Goal: Check status: Check status

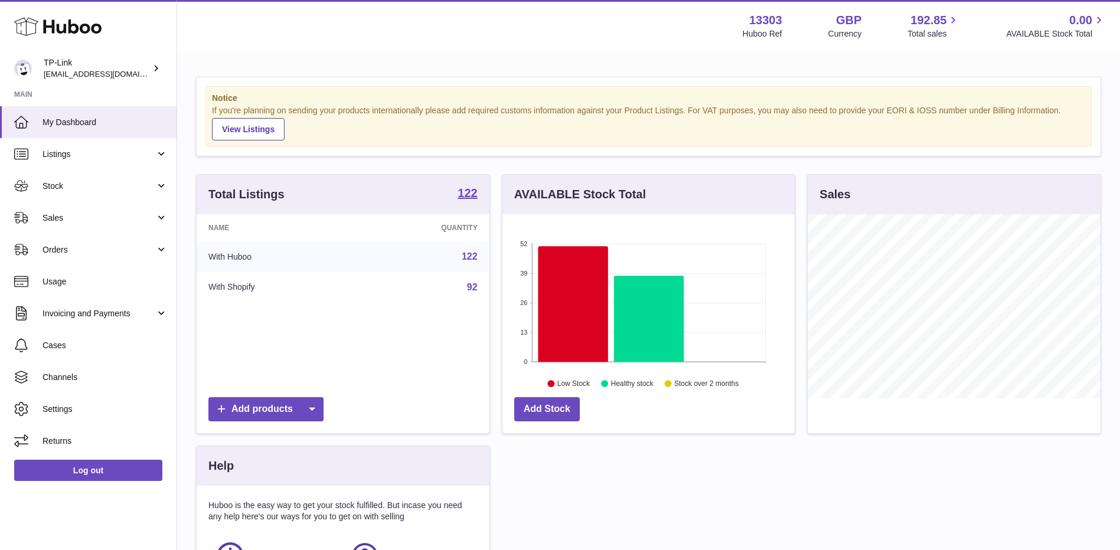
scroll to position [184, 292]
click at [88, 188] on span "Stock" at bounding box center [99, 186] width 113 height 11
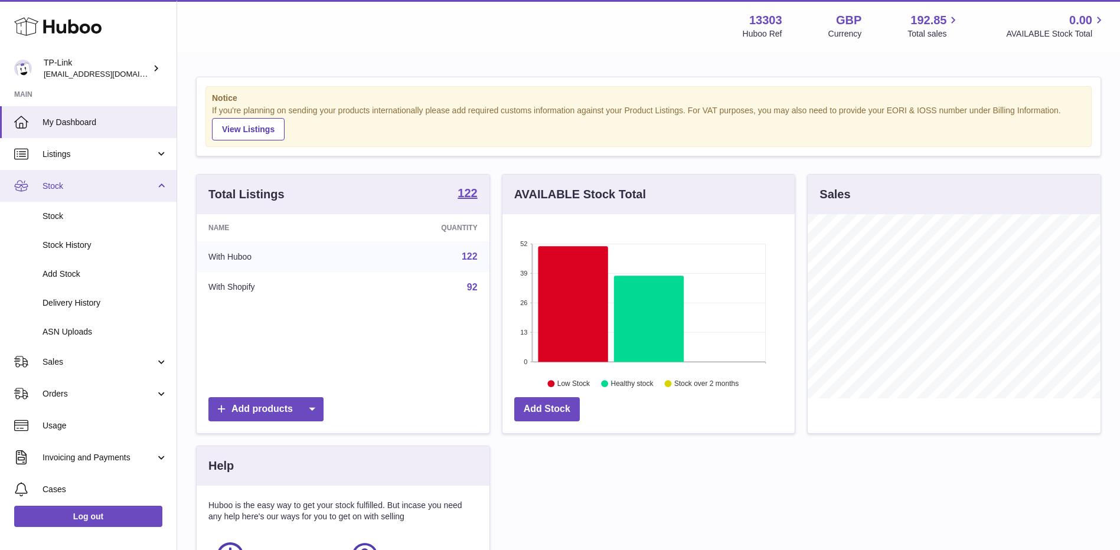
click at [76, 184] on span "Stock" at bounding box center [99, 186] width 113 height 11
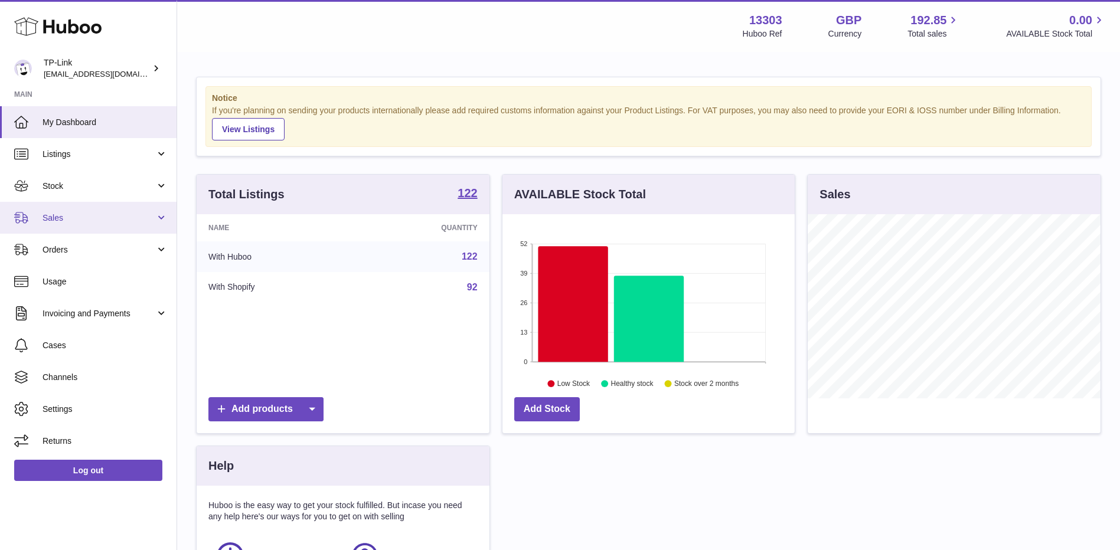
click at [64, 223] on span "Sales" at bounding box center [99, 218] width 113 height 11
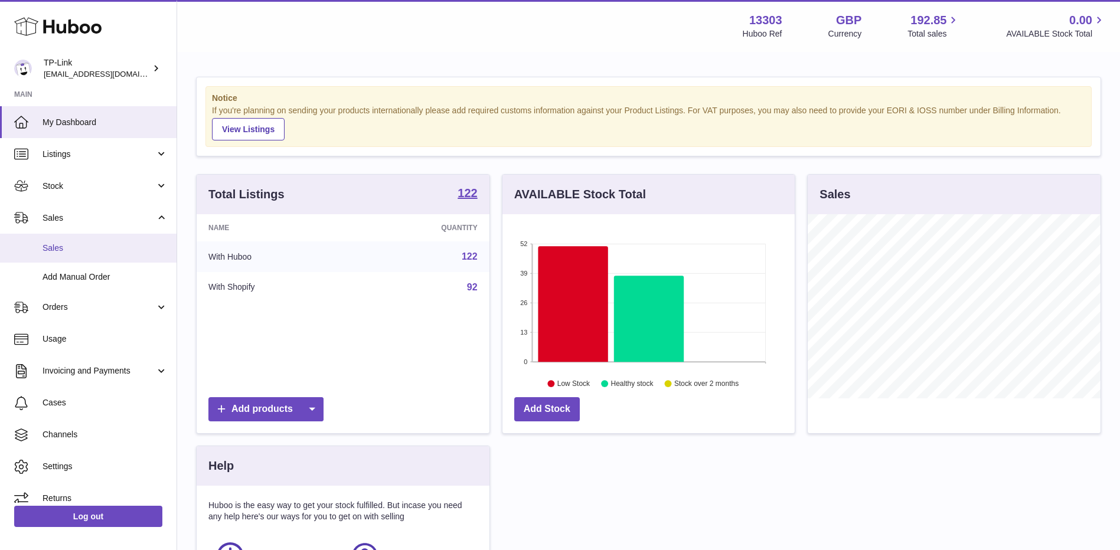
click at [68, 259] on link "Sales" at bounding box center [88, 248] width 177 height 29
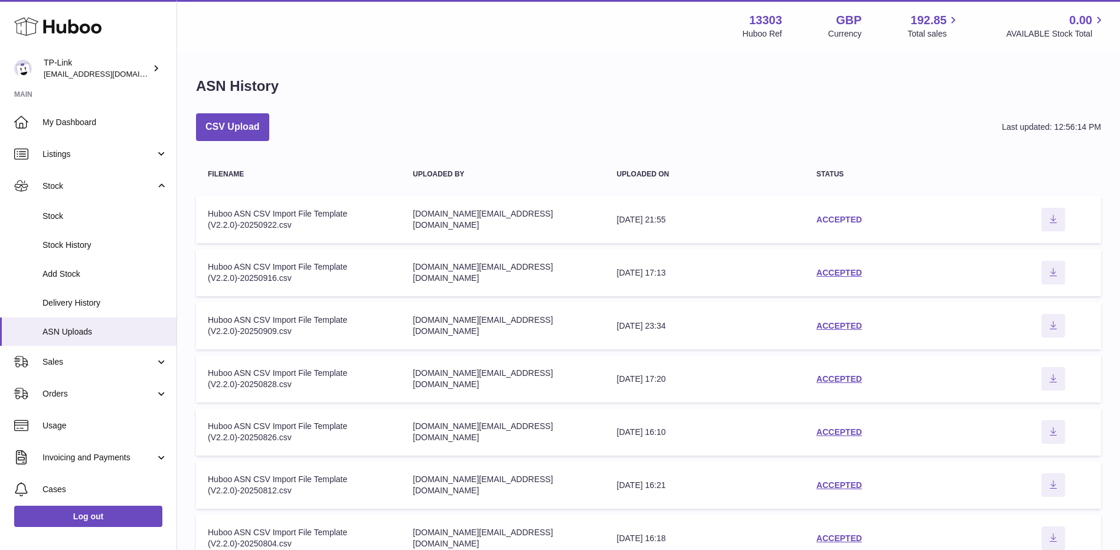
click at [833, 217] on link "ACCEPTED" at bounding box center [838, 219] width 45 height 9
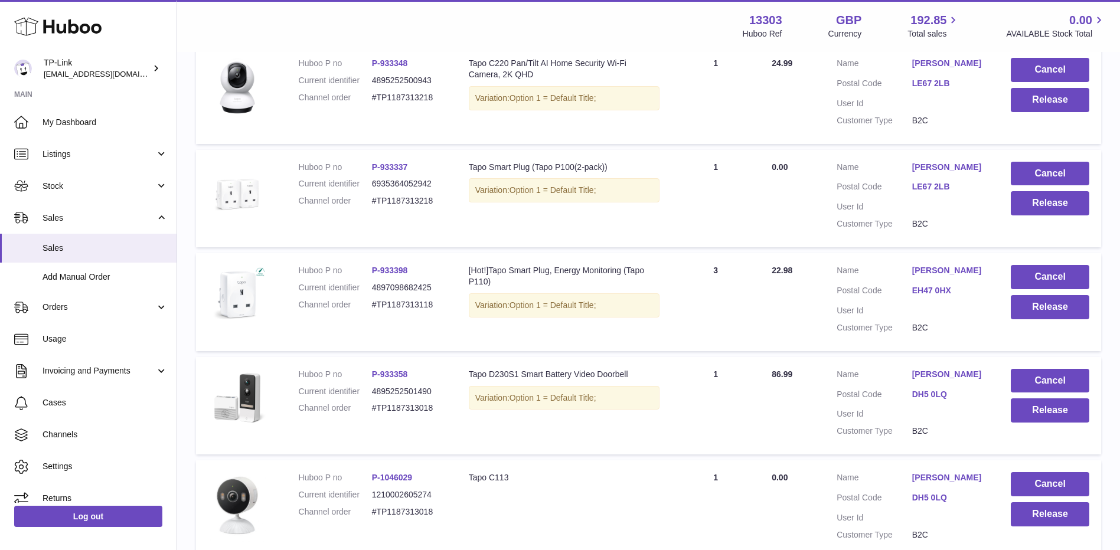
scroll to position [767, 0]
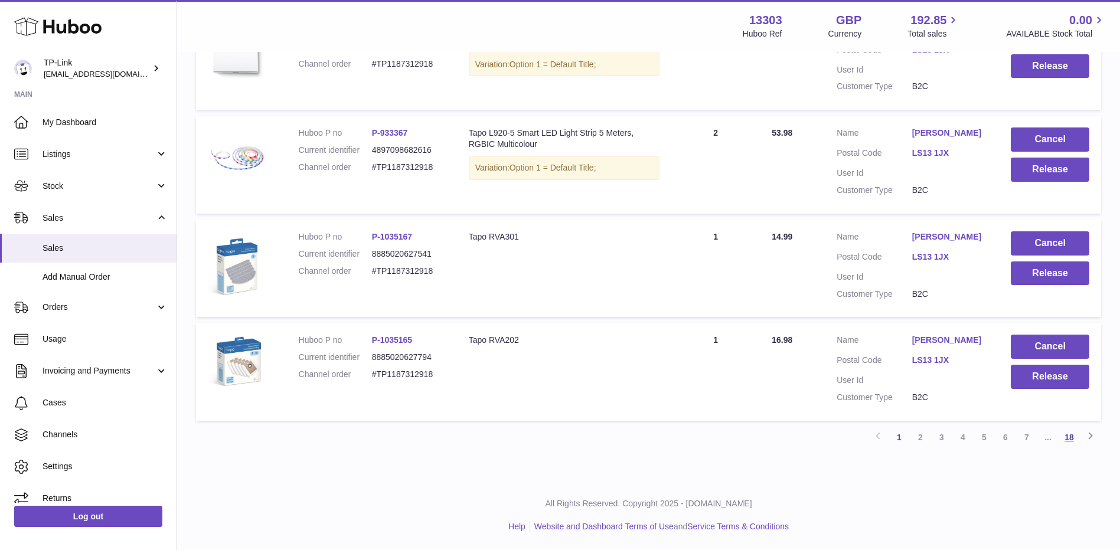
click at [1066, 437] on link "18" at bounding box center [1069, 437] width 21 height 21
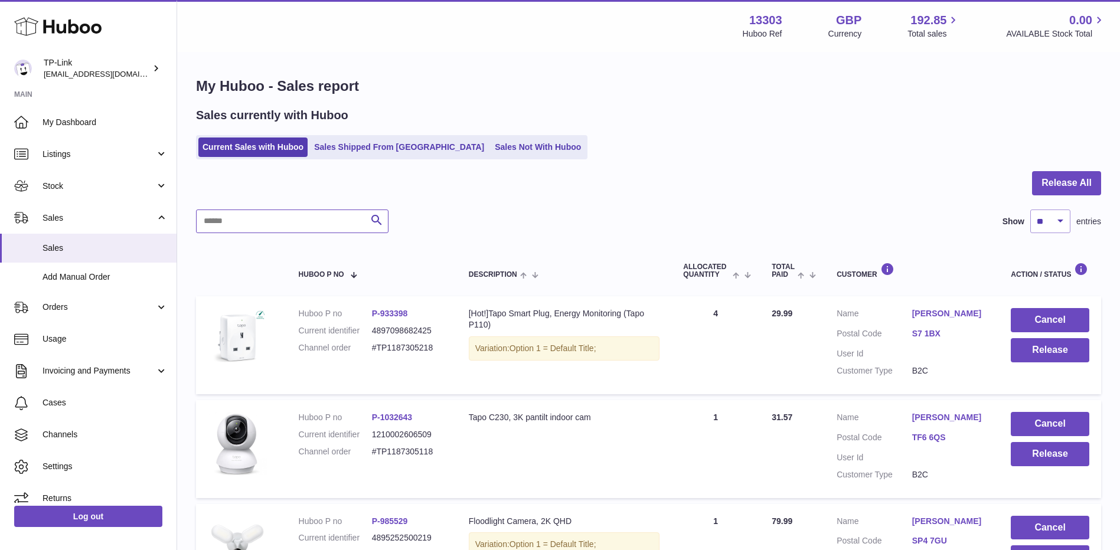
click at [307, 220] on input "text" at bounding box center [292, 222] width 192 height 24
paste input "**********"
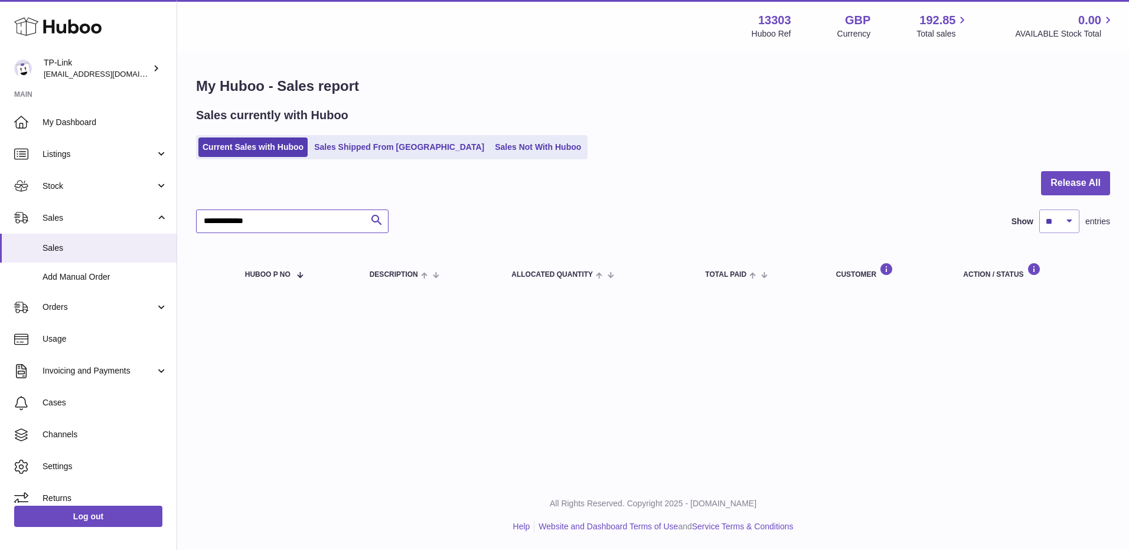
drag, startPoint x: 288, startPoint y: 226, endPoint x: 194, endPoint y: 232, distance: 94.1
click at [194, 233] on div "**********" at bounding box center [653, 186] width 952 height 267
type input "**********"
click at [386, 155] on link "Sales Shipped From Huboo" at bounding box center [399, 147] width 178 height 19
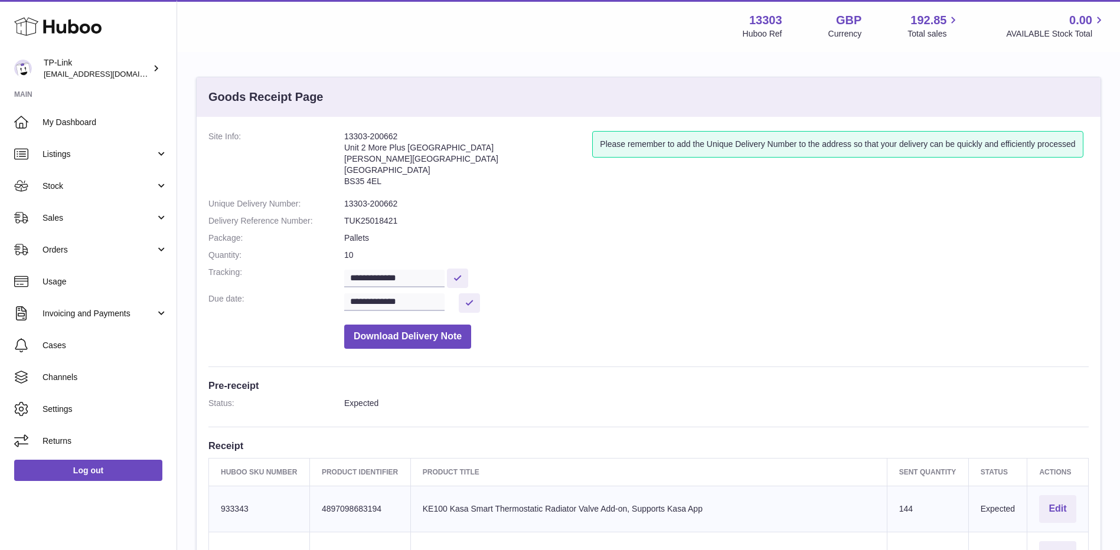
click at [661, 22] on div "Menu Huboo 13303 Huboo Ref GBP Currency 192.85 Total sales 0.00 AVAILABLE Stock…" at bounding box center [648, 25] width 914 height 27
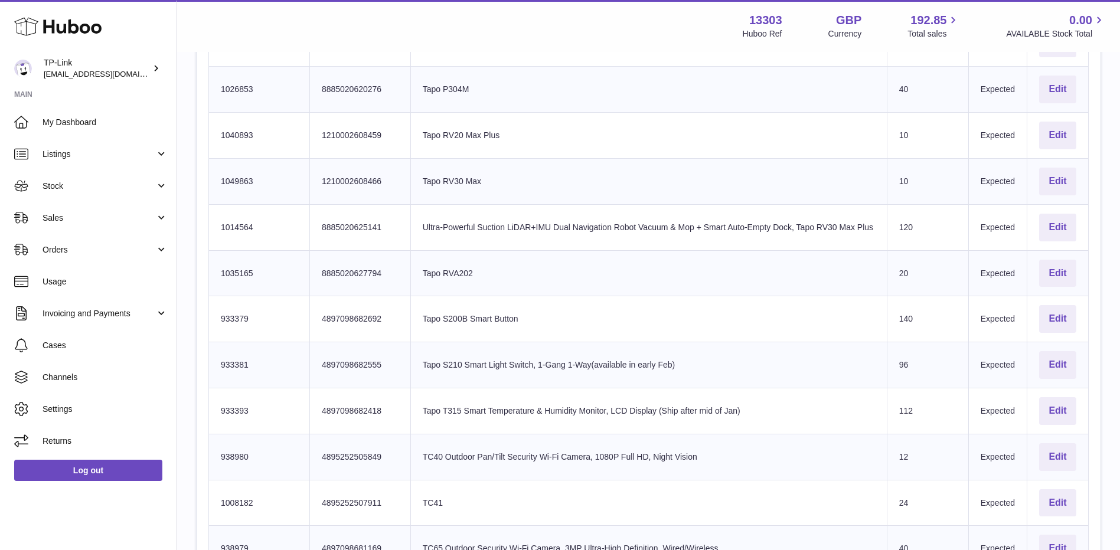
scroll to position [2243, 0]
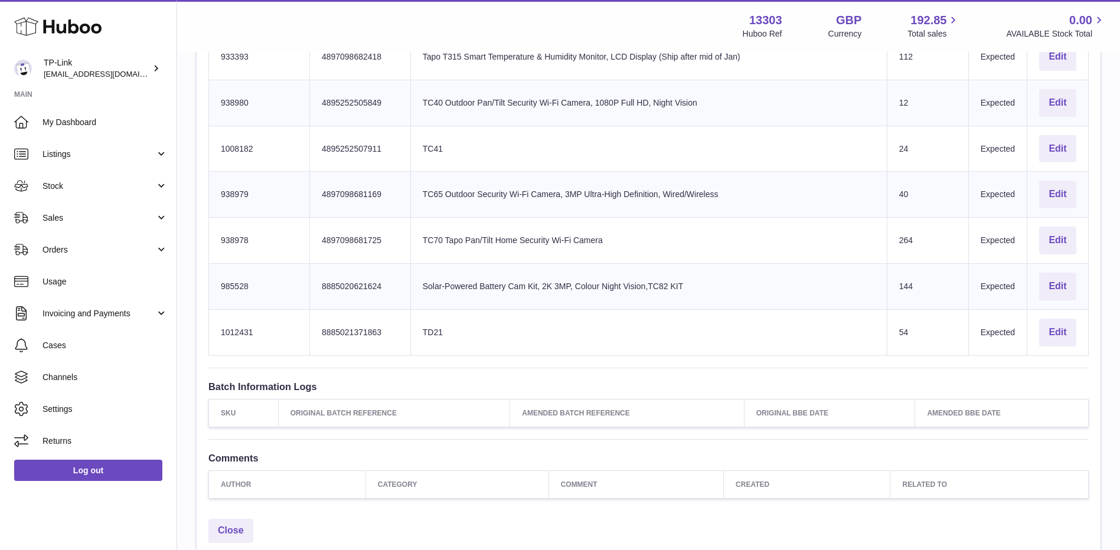
click at [273, 338] on td "Huboo SKU Number 1012431" at bounding box center [259, 332] width 101 height 46
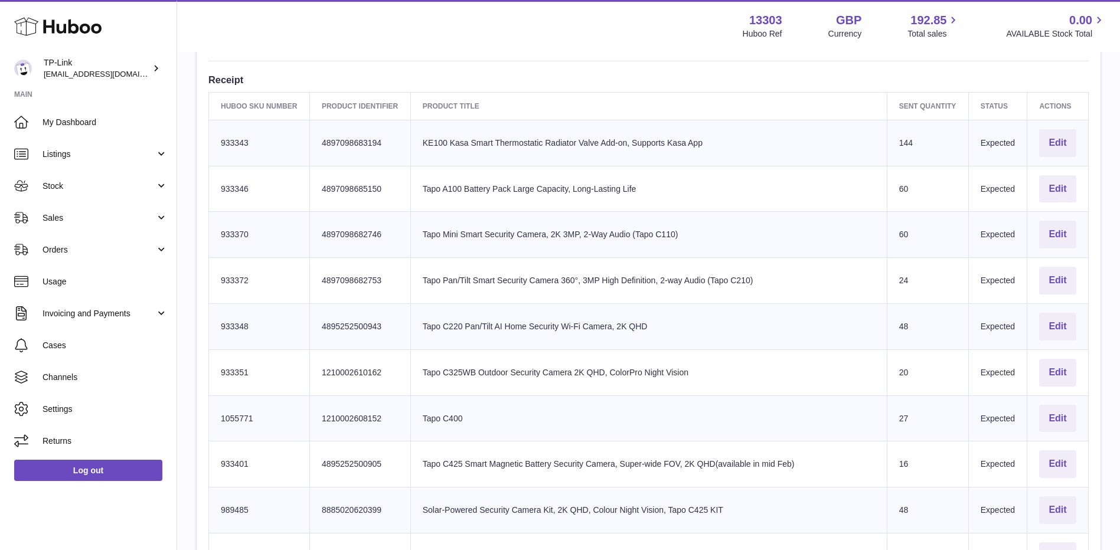
scroll to position [0, 0]
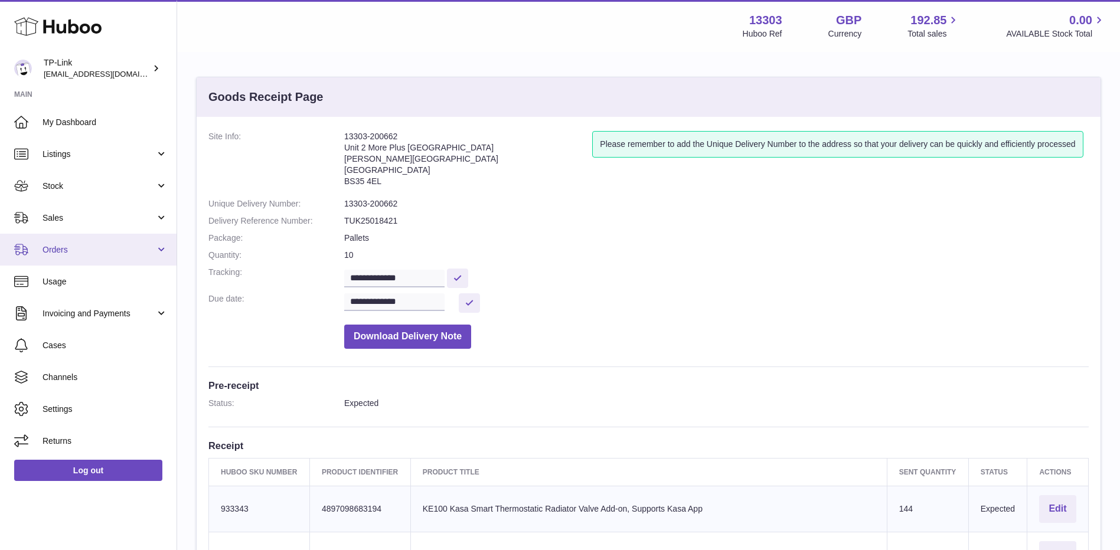
click at [90, 246] on span "Orders" at bounding box center [99, 249] width 113 height 11
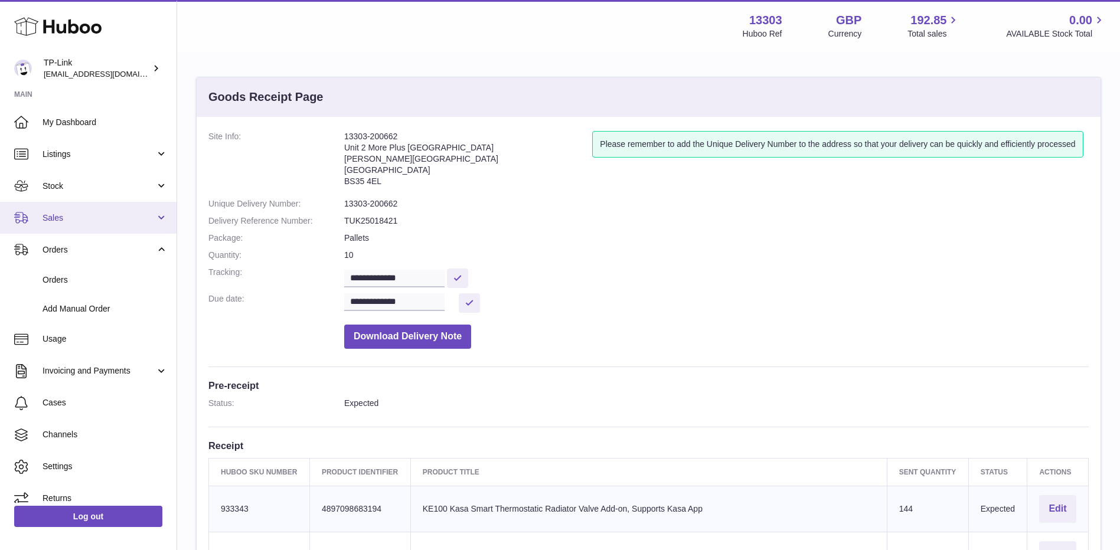
click at [88, 223] on span "Sales" at bounding box center [99, 218] width 113 height 11
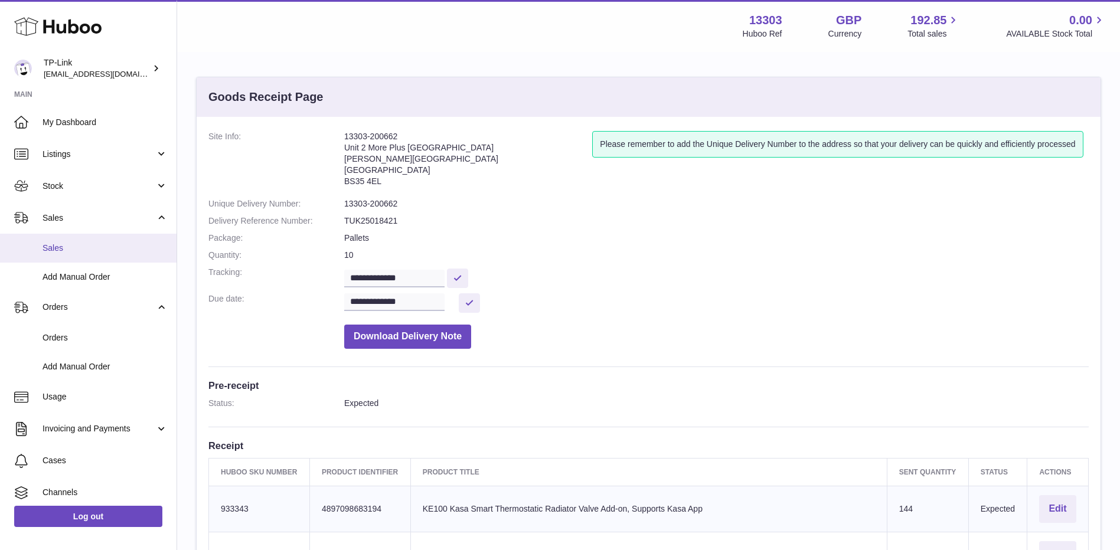
click at [92, 253] on span "Sales" at bounding box center [105, 248] width 125 height 11
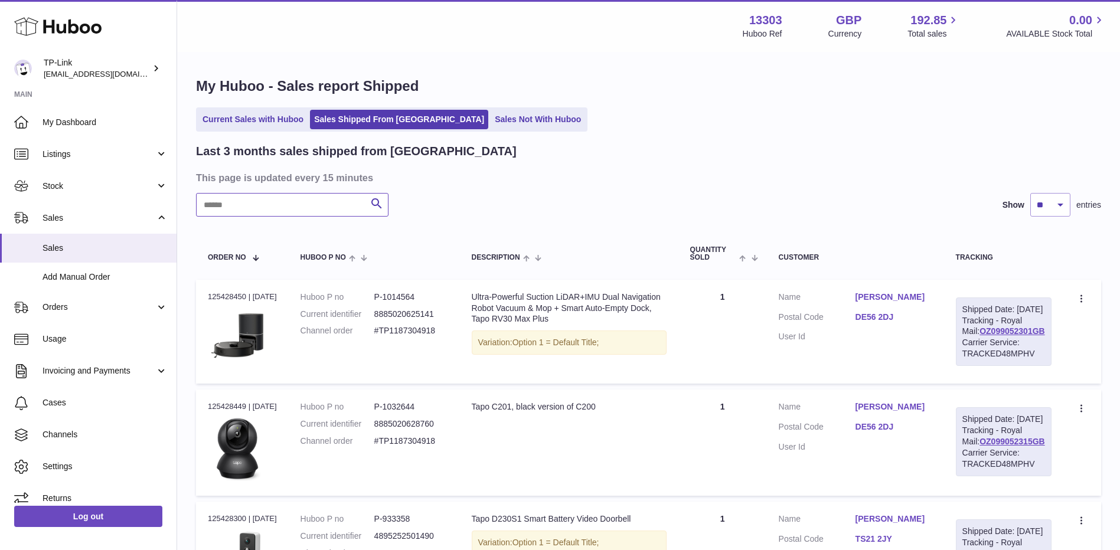
click at [267, 209] on input "text" at bounding box center [292, 205] width 192 height 24
paste input "**********"
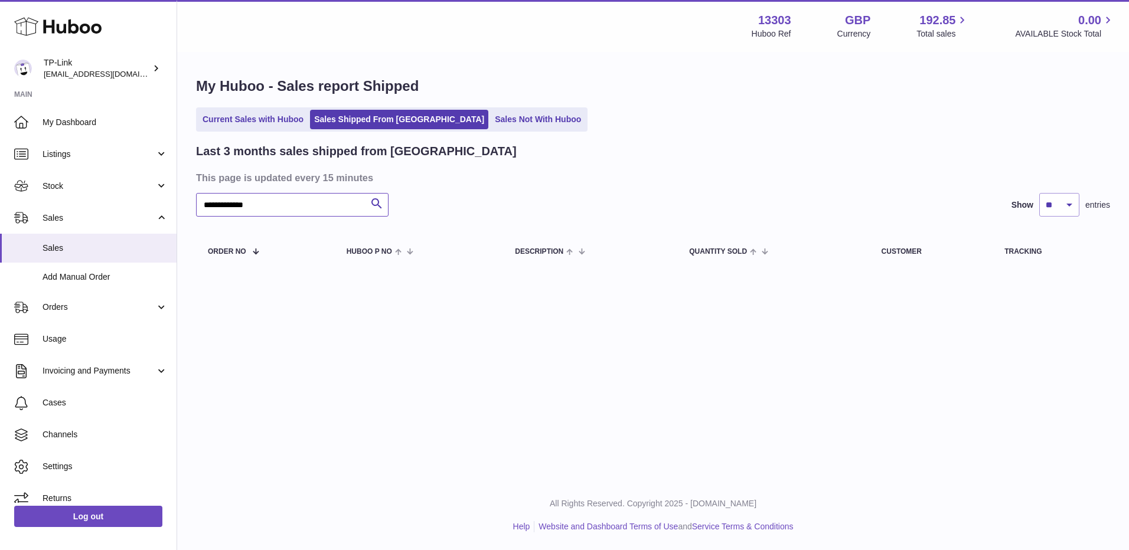
type input "**********"
click at [284, 117] on link "Current Sales with Huboo" at bounding box center [252, 119] width 109 height 19
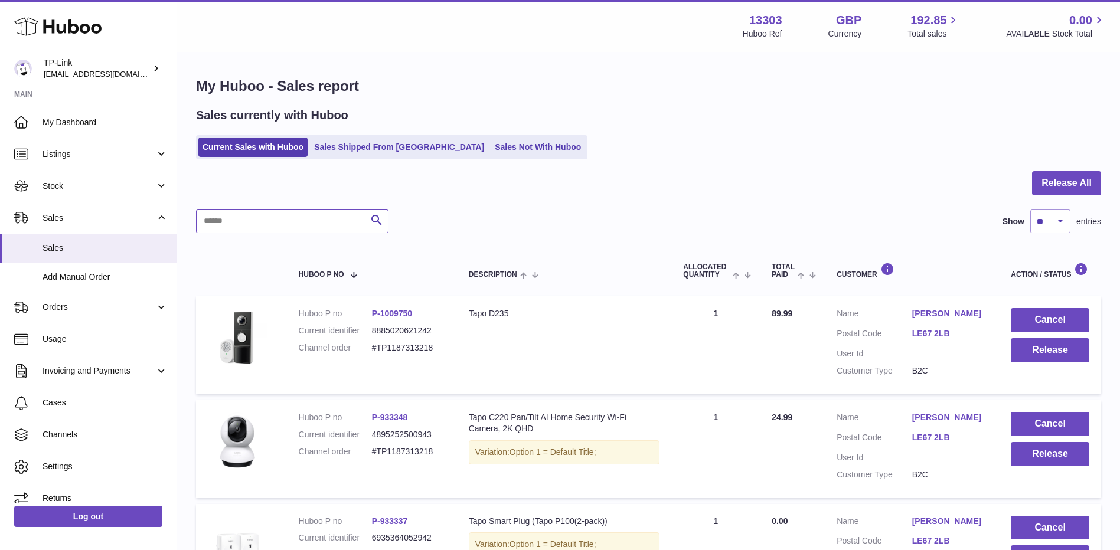
click at [276, 226] on input "text" at bounding box center [292, 222] width 192 height 24
paste input "**********"
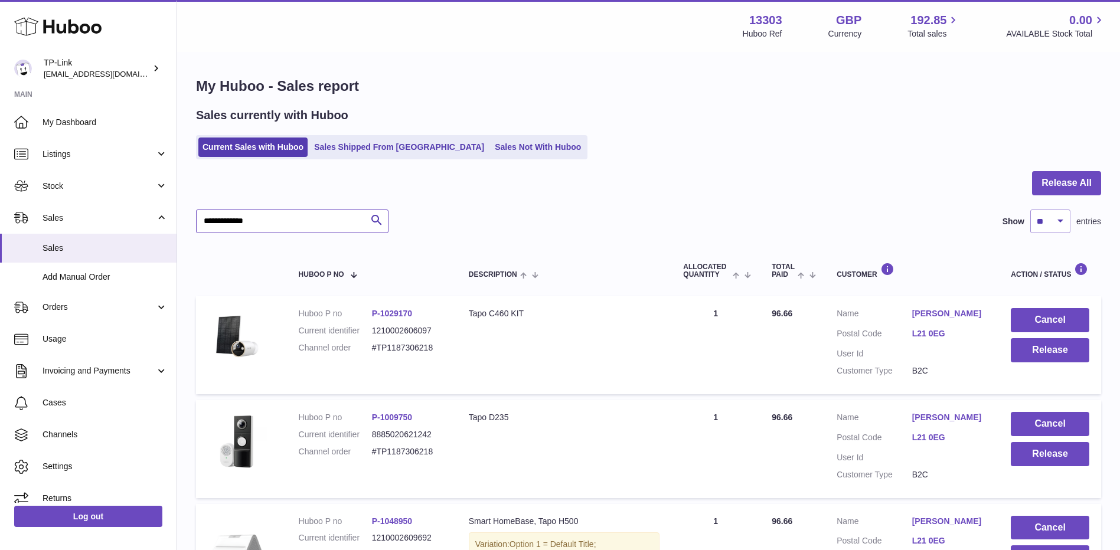
type input "**********"
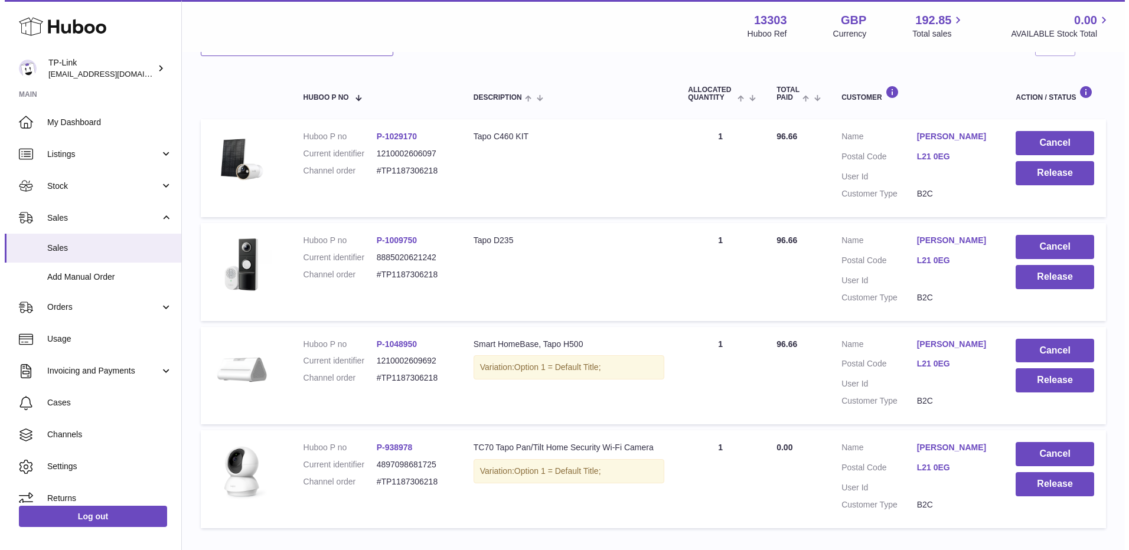
scroll to position [236, 0]
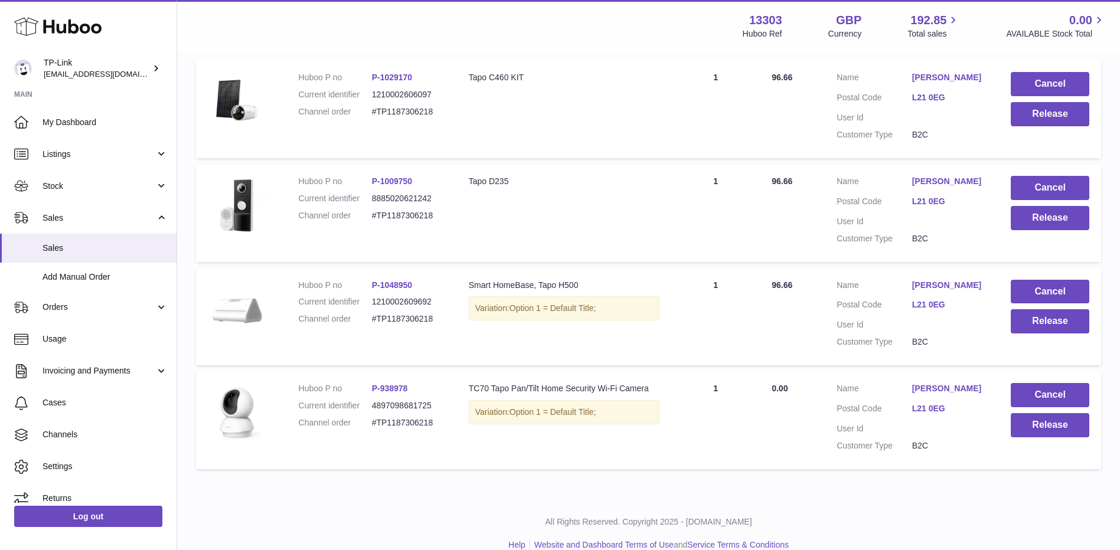
click at [935, 386] on link "Peter Blair" at bounding box center [950, 388] width 76 height 11
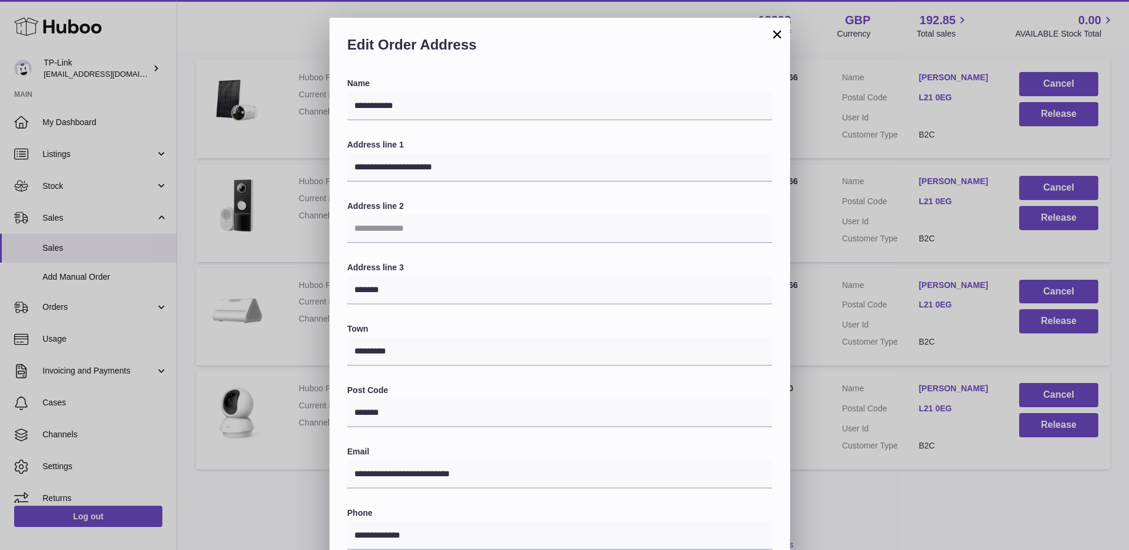
scroll to position [177, 0]
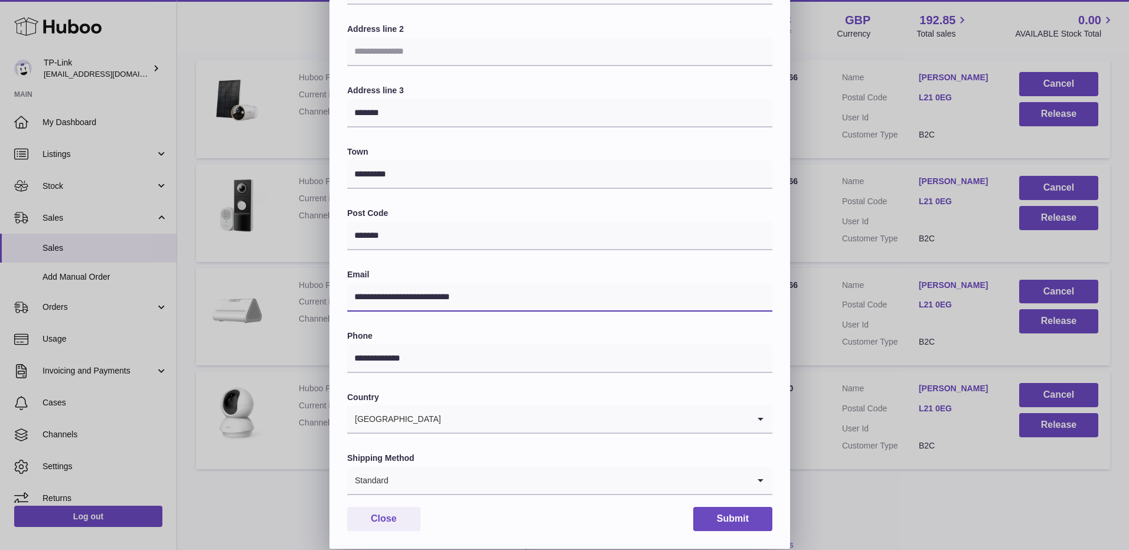
drag, startPoint x: 517, startPoint y: 296, endPoint x: 333, endPoint y: 295, distance: 183.6
click at [333, 295] on div "**********" at bounding box center [559, 225] width 460 height 648
paste input "*"
type input "**********"
click at [740, 518] on button "Submit" at bounding box center [732, 519] width 79 height 24
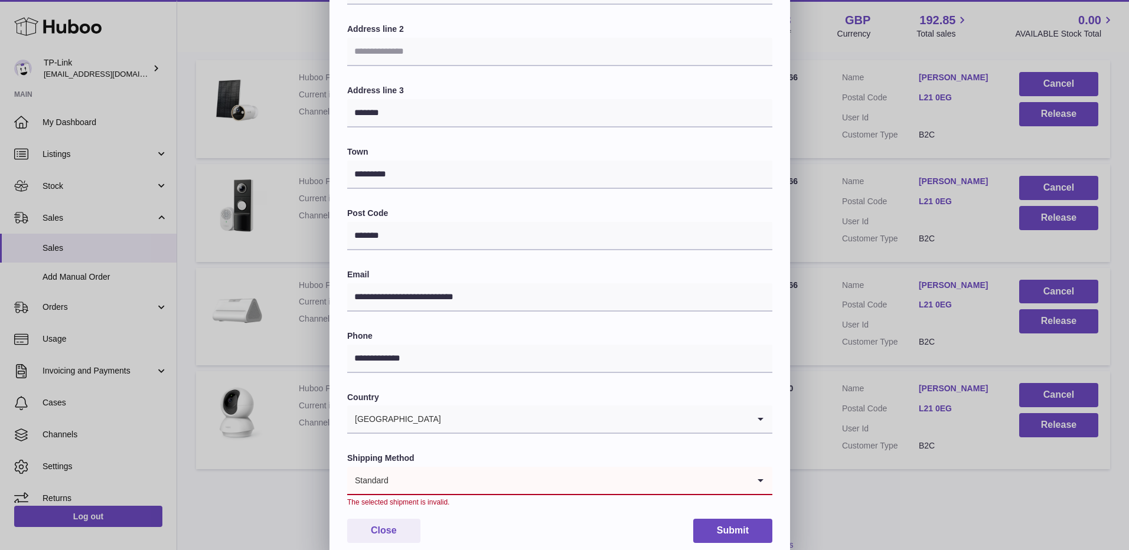
click at [548, 493] on input "Search for option" at bounding box center [569, 480] width 360 height 27
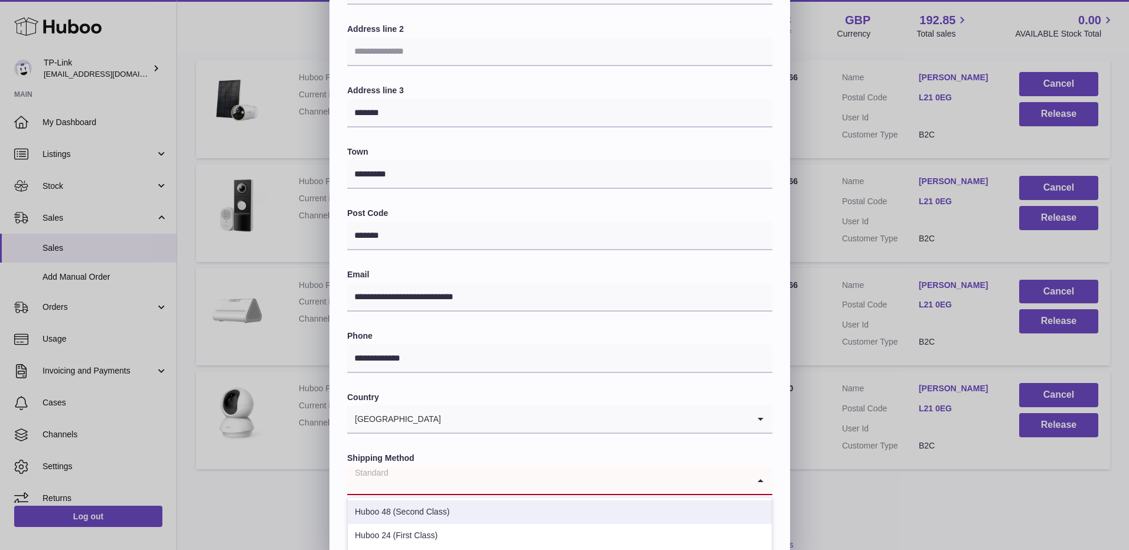
scroll to position [236, 0]
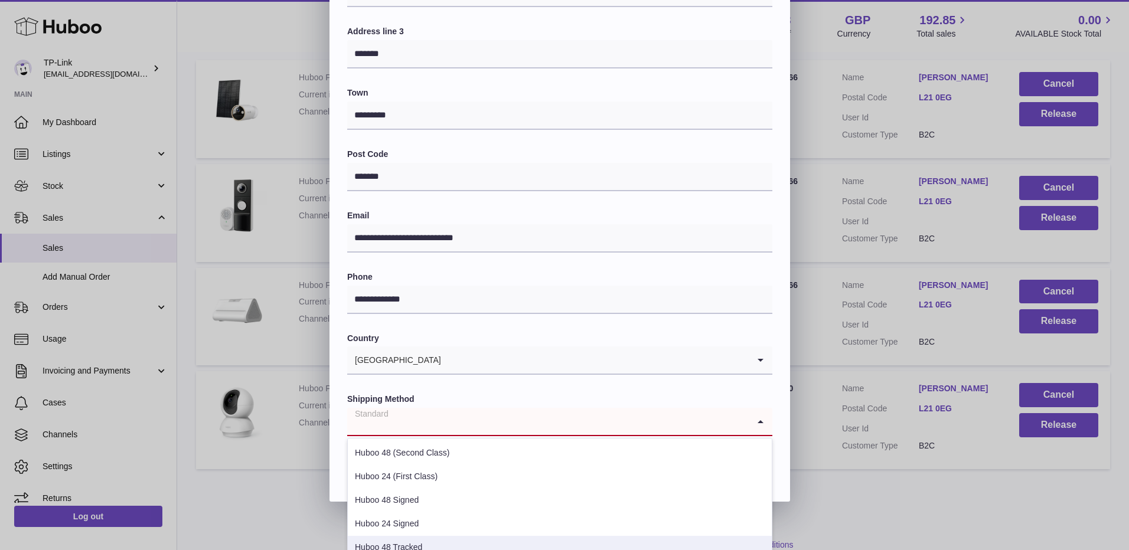
drag, startPoint x: 426, startPoint y: 546, endPoint x: 444, endPoint y: 540, distance: 19.1
click at [425, 546] on li "Huboo 48 Tracked" at bounding box center [560, 548] width 424 height 24
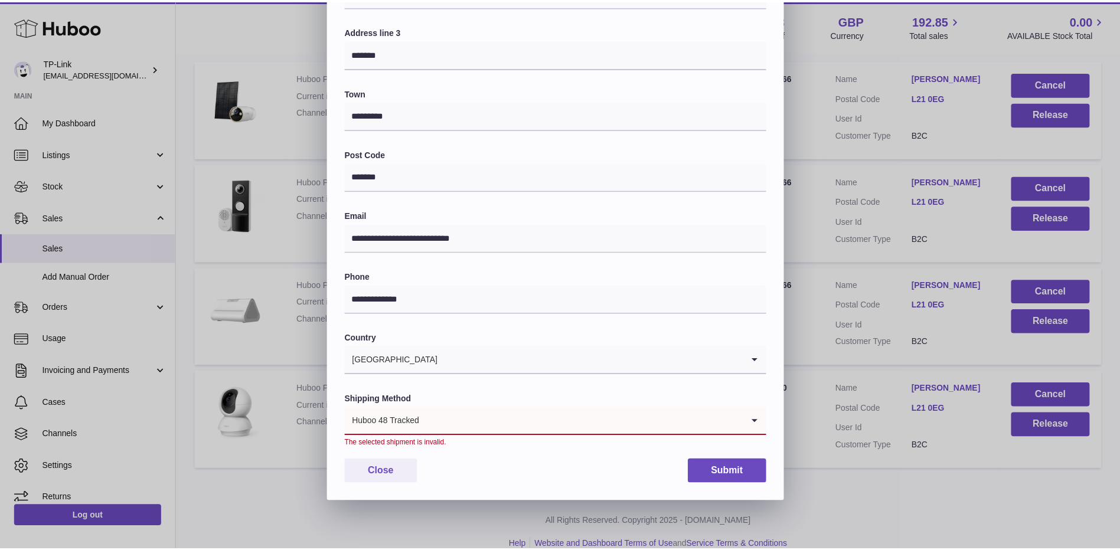
scroll to position [205, 0]
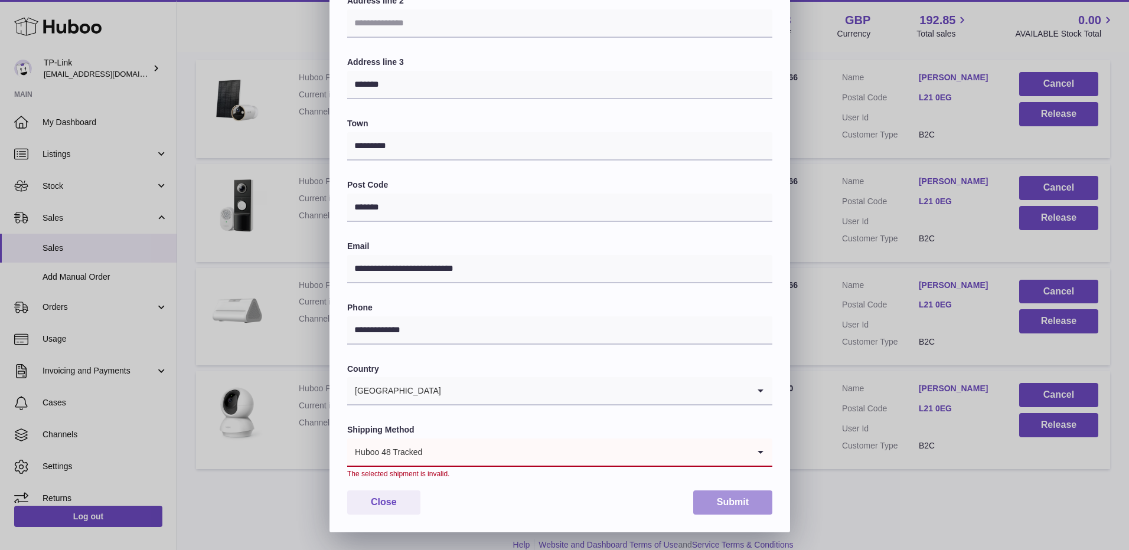
click at [726, 503] on button "Submit" at bounding box center [732, 503] width 79 height 24
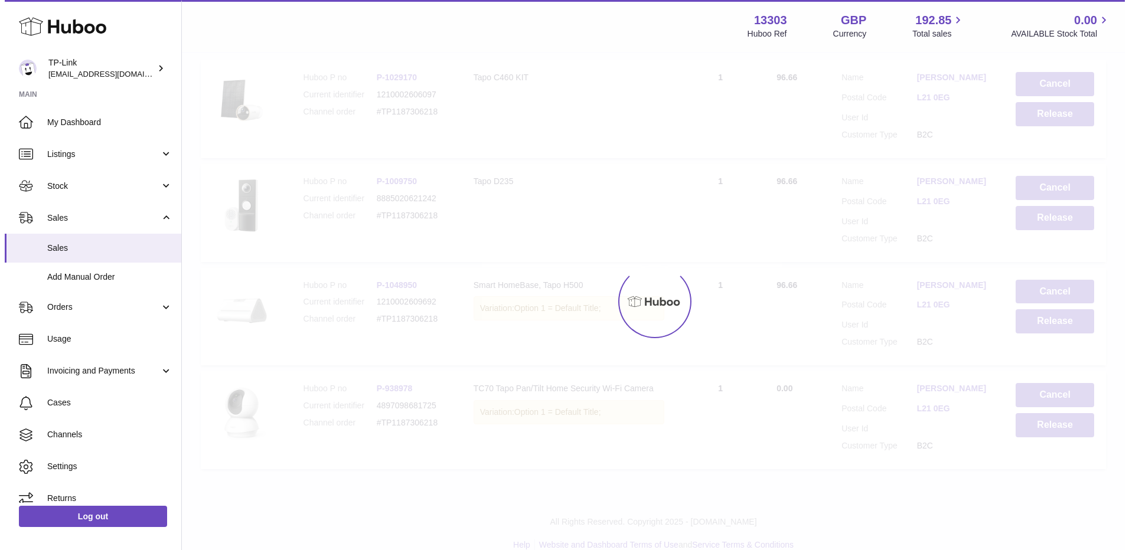
scroll to position [0, 0]
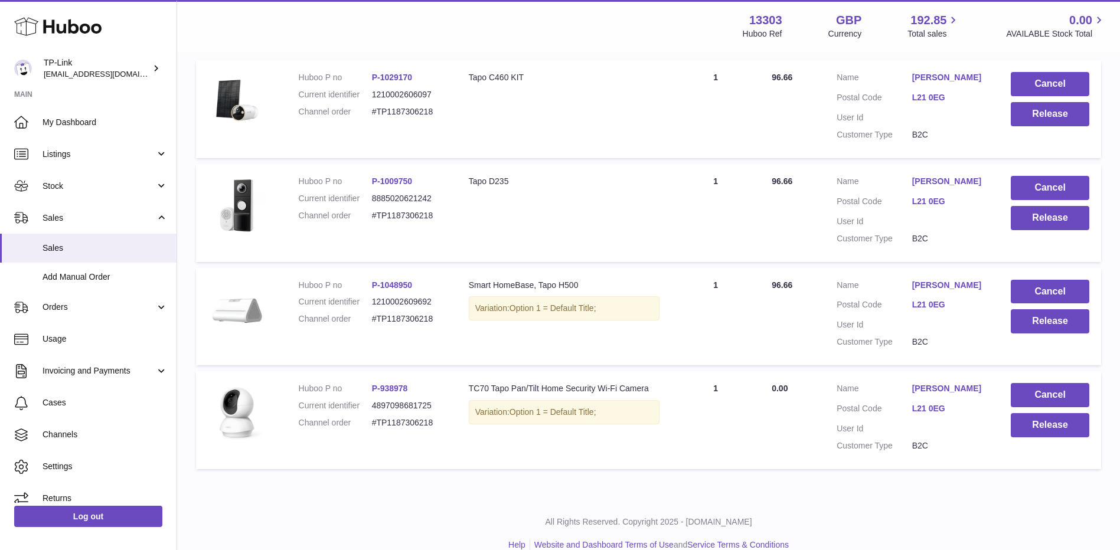
click at [942, 301] on link "L21 0EG" at bounding box center [950, 304] width 76 height 11
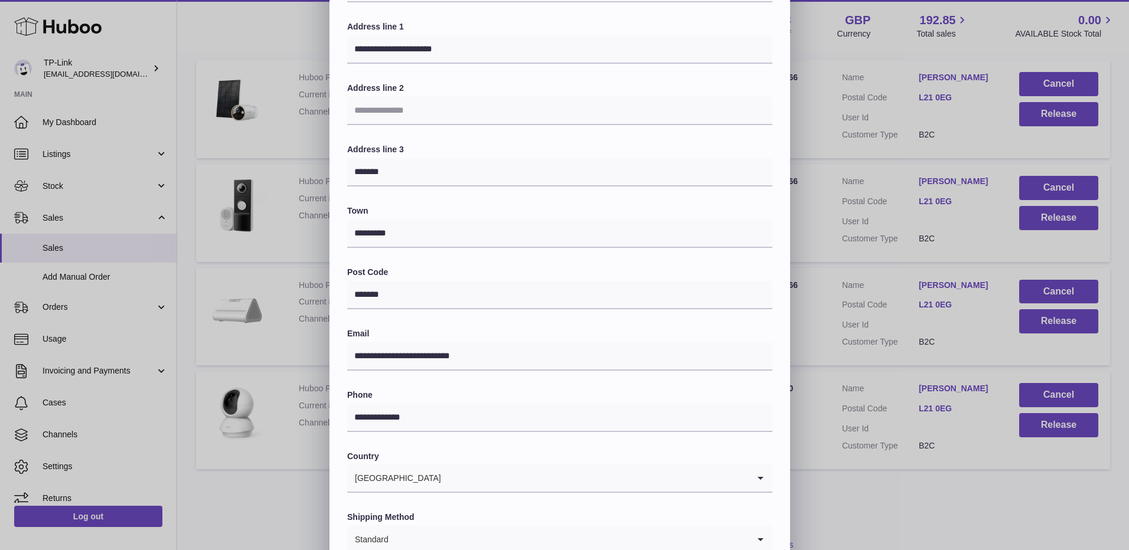
scroll to position [177, 0]
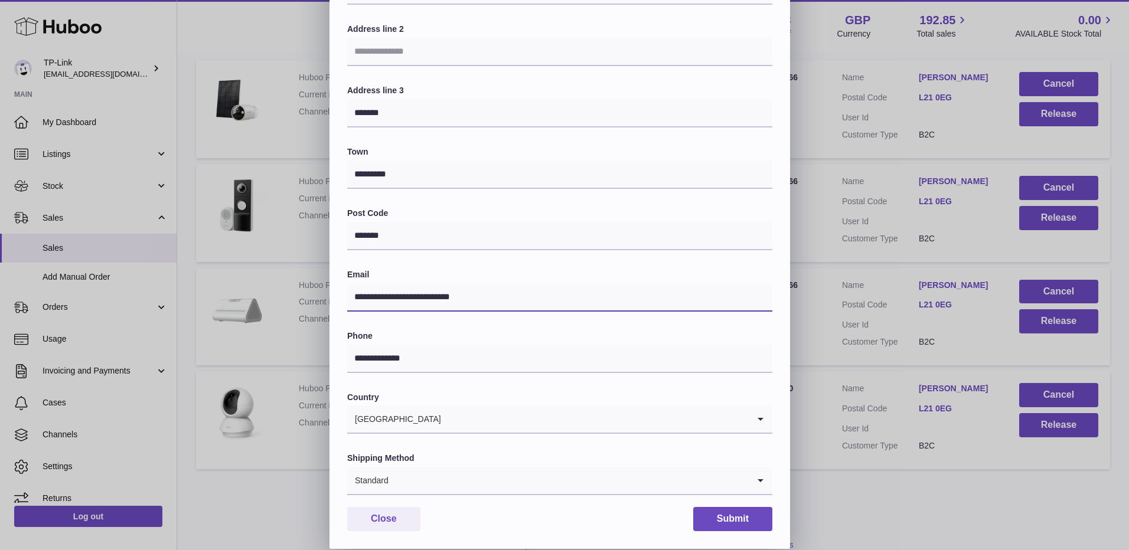
drag, startPoint x: 495, startPoint y: 298, endPoint x: 288, endPoint y: 287, distance: 206.9
click at [288, 287] on div "**********" at bounding box center [564, 195] width 1129 height 708
paste input "*"
type input "**********"
click at [405, 472] on input "Search for option" at bounding box center [569, 480] width 360 height 27
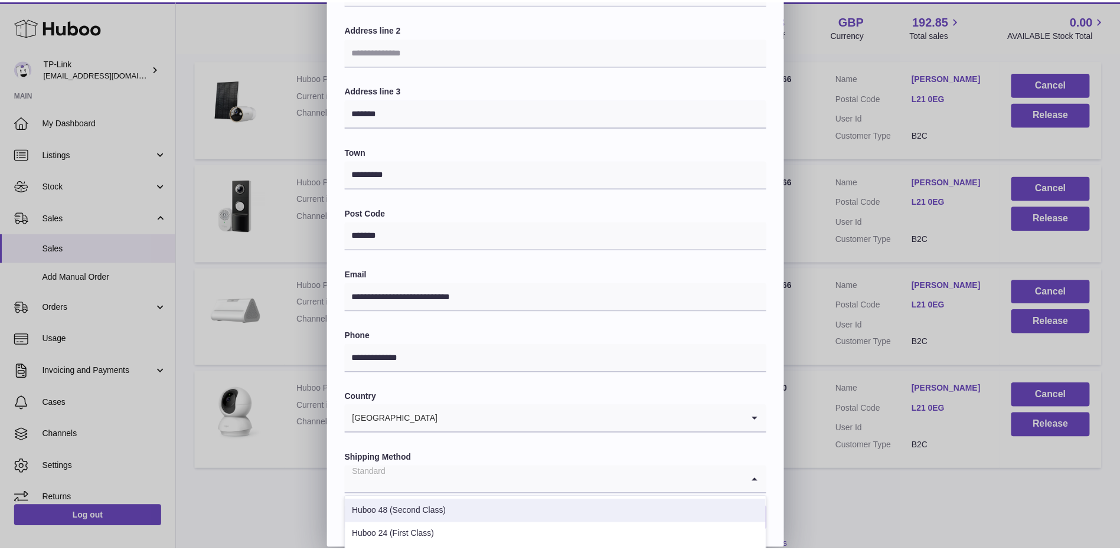
scroll to position [60, 0]
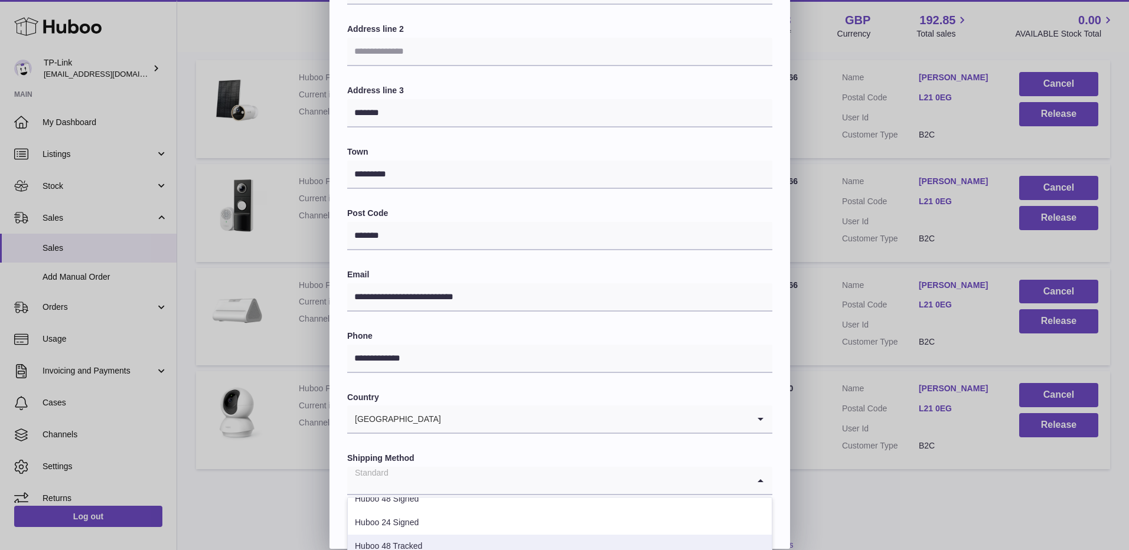
click at [426, 543] on li "Huboo 48 Tracked" at bounding box center [560, 547] width 424 height 24
click at [719, 518] on button "Submit" at bounding box center [732, 519] width 79 height 24
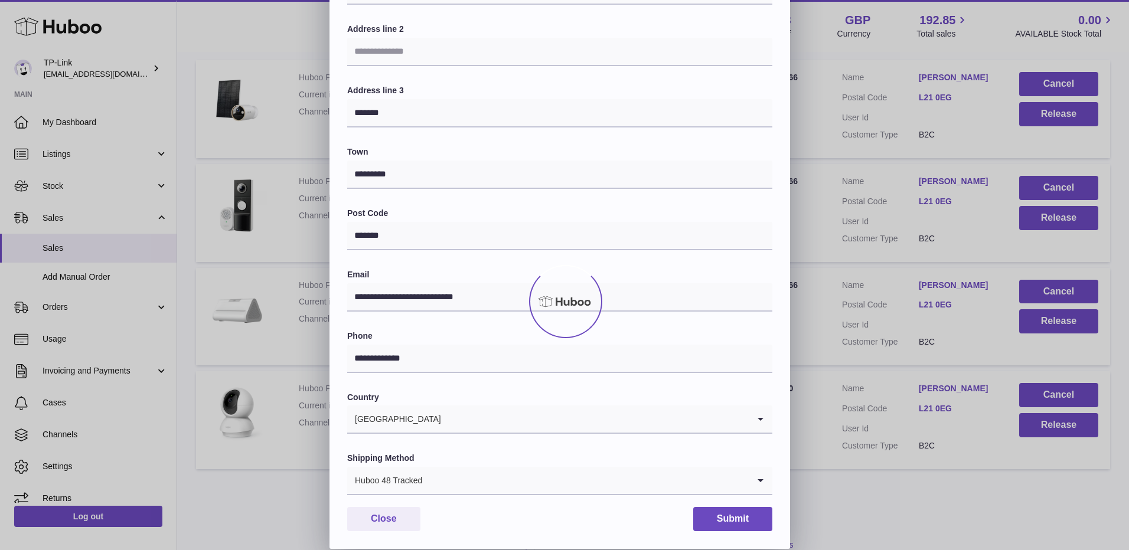
scroll to position [0, 0]
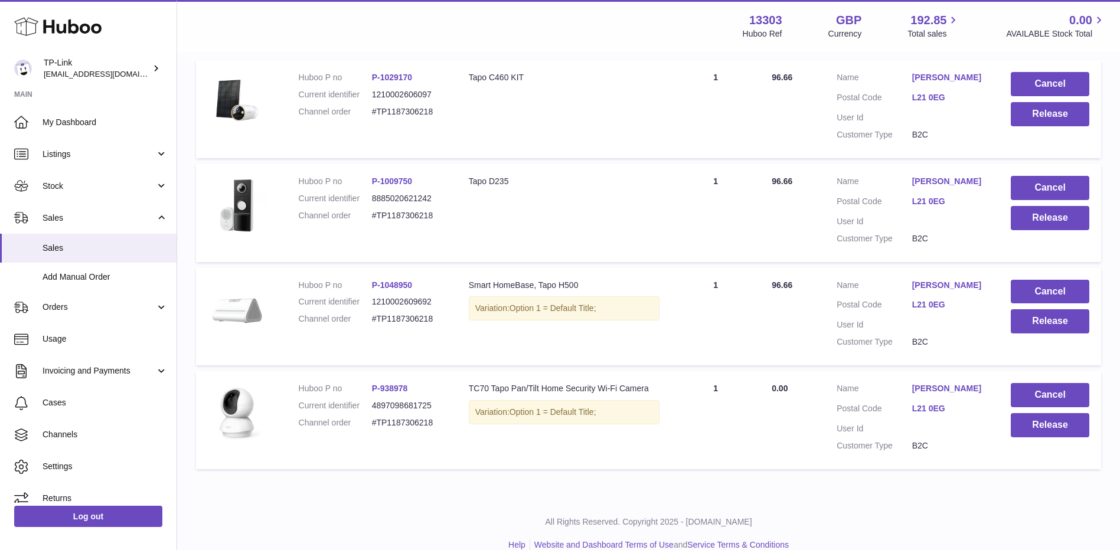
click at [948, 198] on link "L21 0EG" at bounding box center [950, 201] width 76 height 11
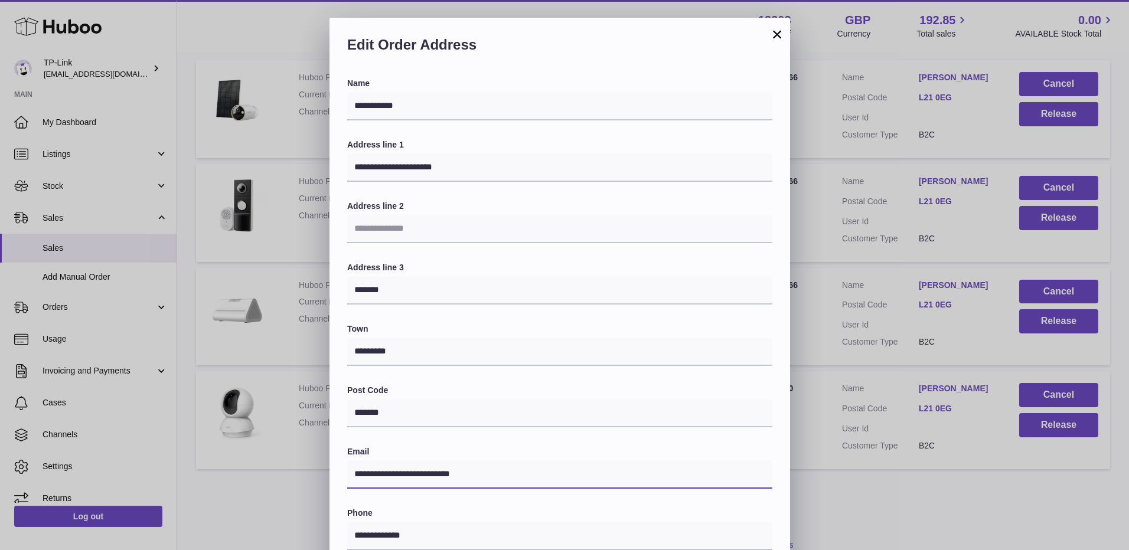
drag, startPoint x: 405, startPoint y: 477, endPoint x: 322, endPoint y: 478, distance: 82.7
click at [322, 478] on div "**********" at bounding box center [564, 372] width 1129 height 708
paste input "*"
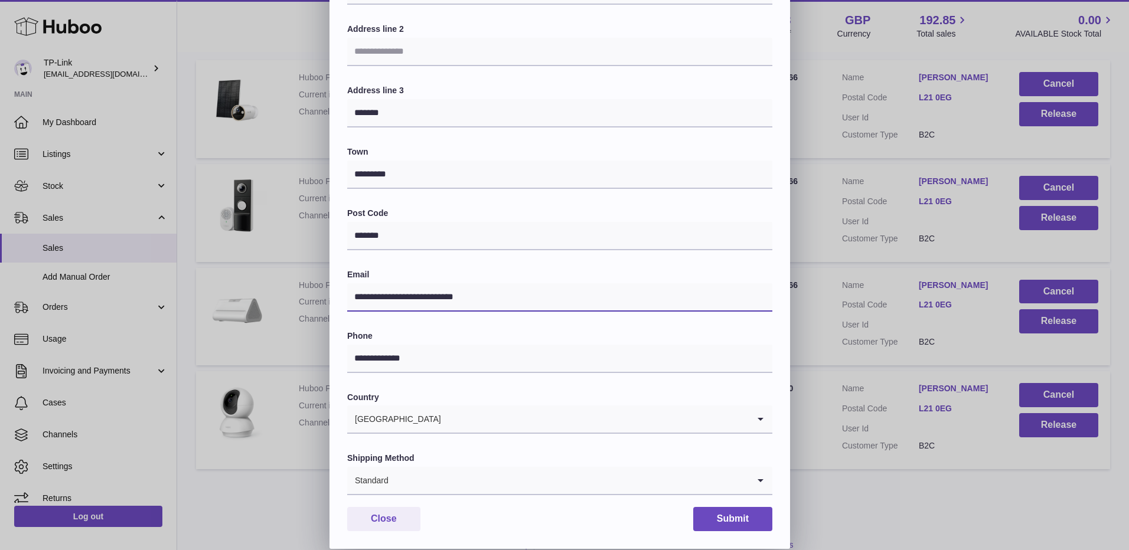
scroll to position [194, 0]
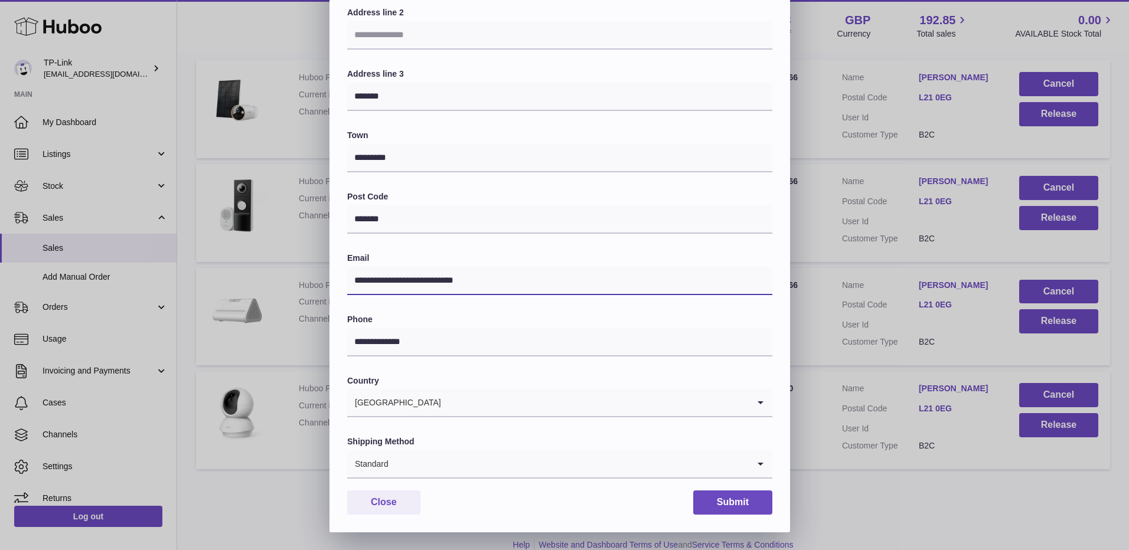
type input "**********"
click at [448, 472] on input "Search for option" at bounding box center [547, 463] width 401 height 27
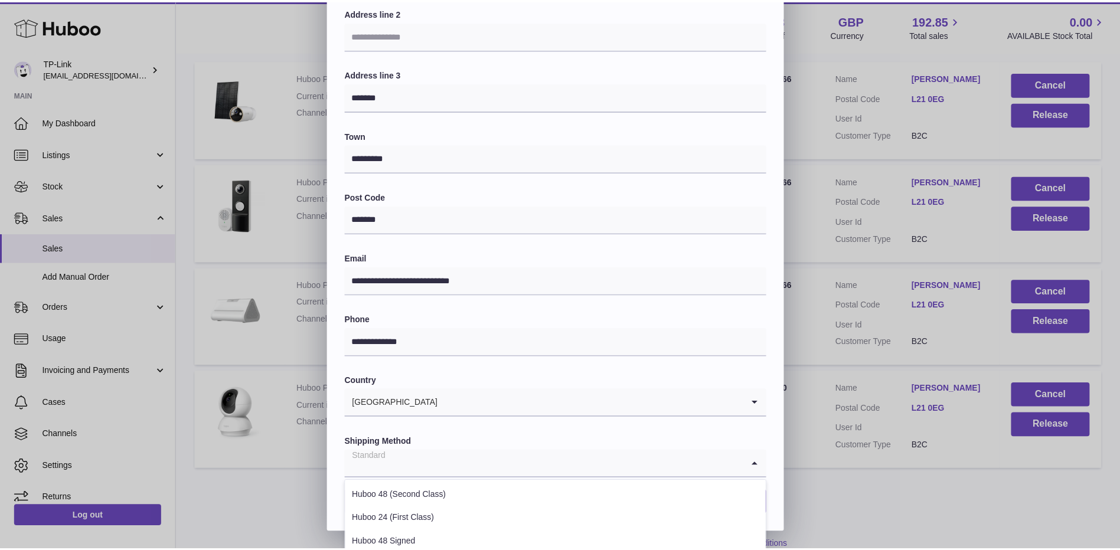
scroll to position [60, 0]
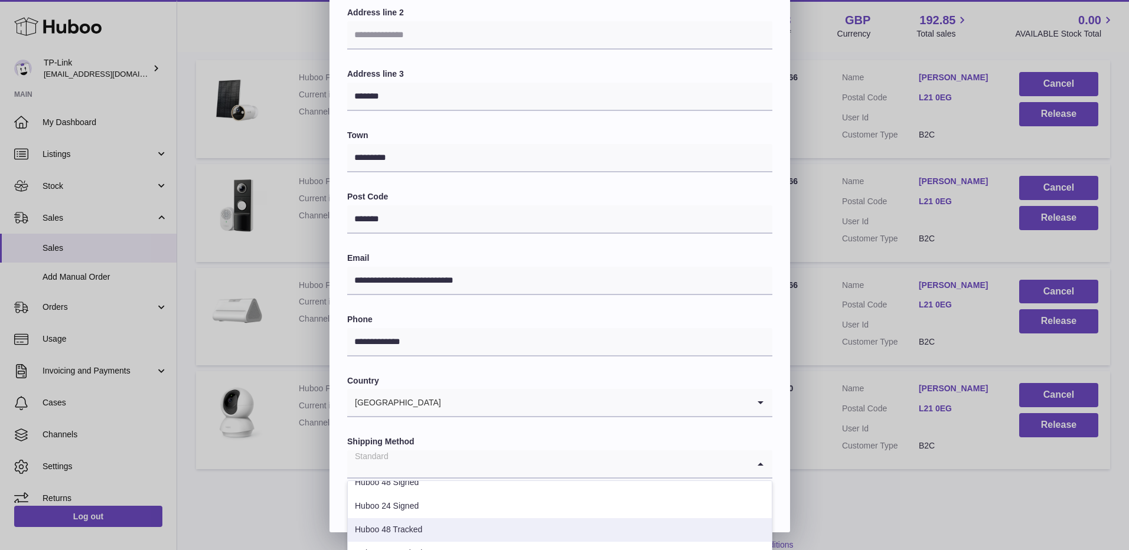
click at [427, 530] on li "Huboo 48 Tracked" at bounding box center [560, 530] width 424 height 24
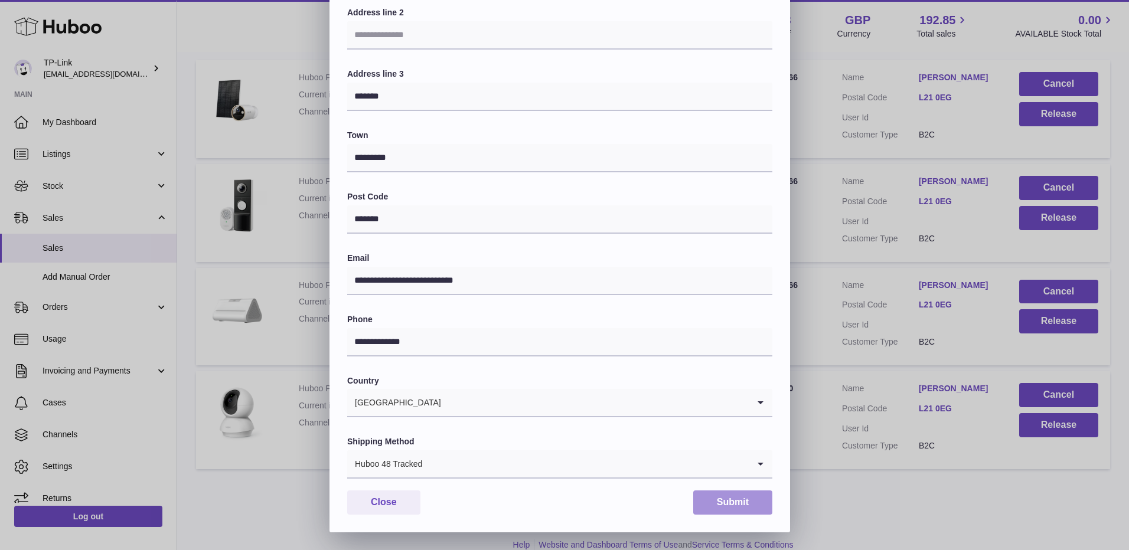
click at [720, 509] on button "Submit" at bounding box center [732, 503] width 79 height 24
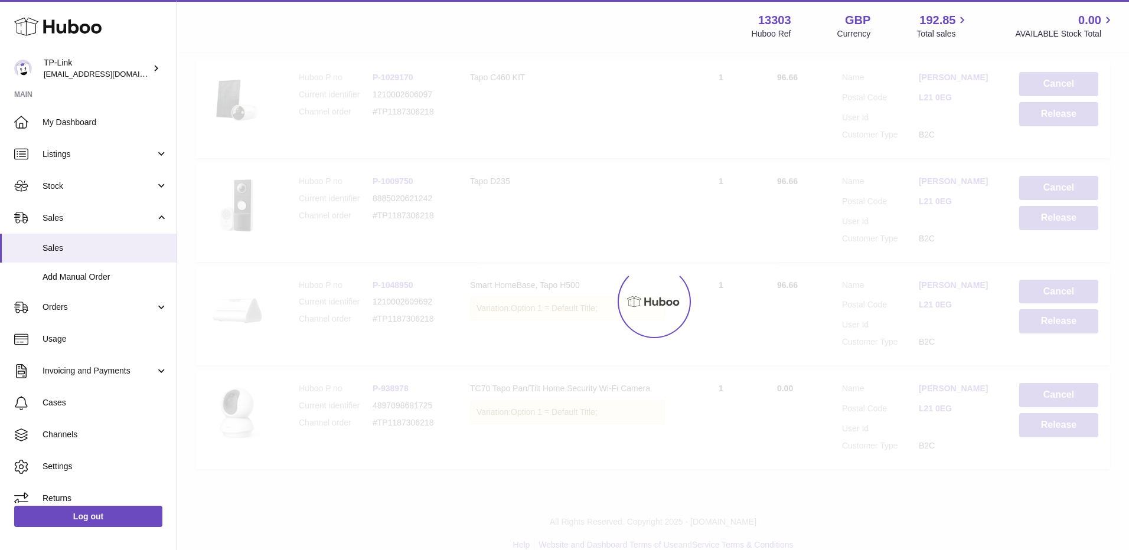
scroll to position [0, 0]
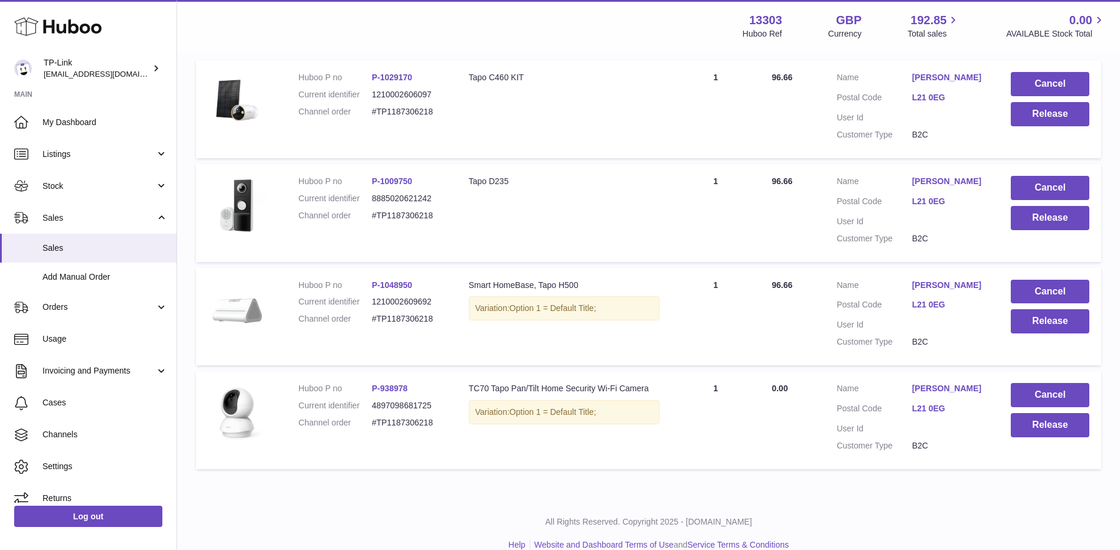
click at [939, 94] on link "L21 0EG" at bounding box center [950, 97] width 76 height 11
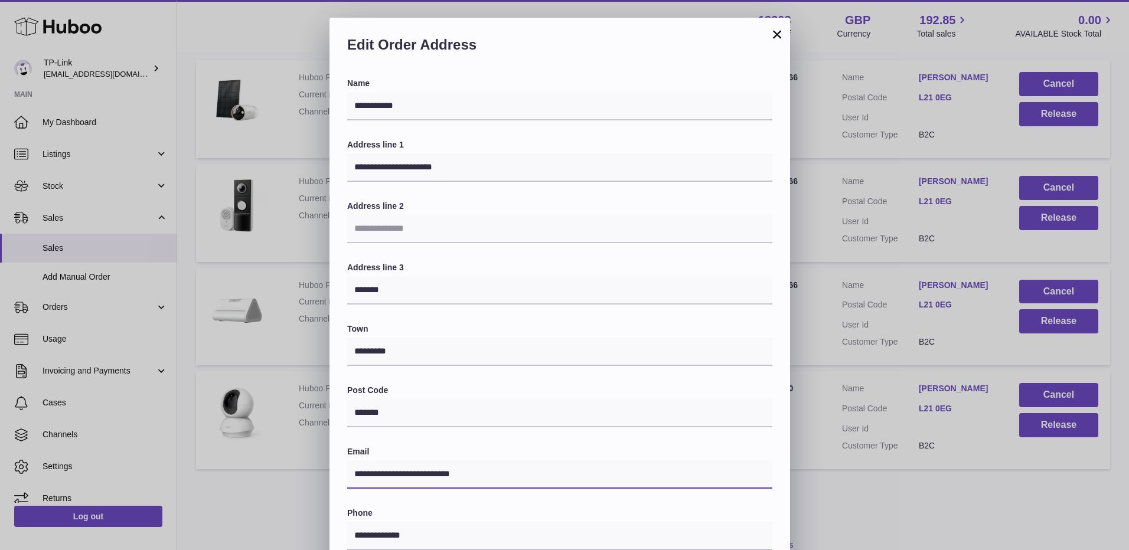
drag, startPoint x: 489, startPoint y: 470, endPoint x: 299, endPoint y: 466, distance: 190.7
click at [298, 466] on div "**********" at bounding box center [564, 372] width 1129 height 708
paste input "*"
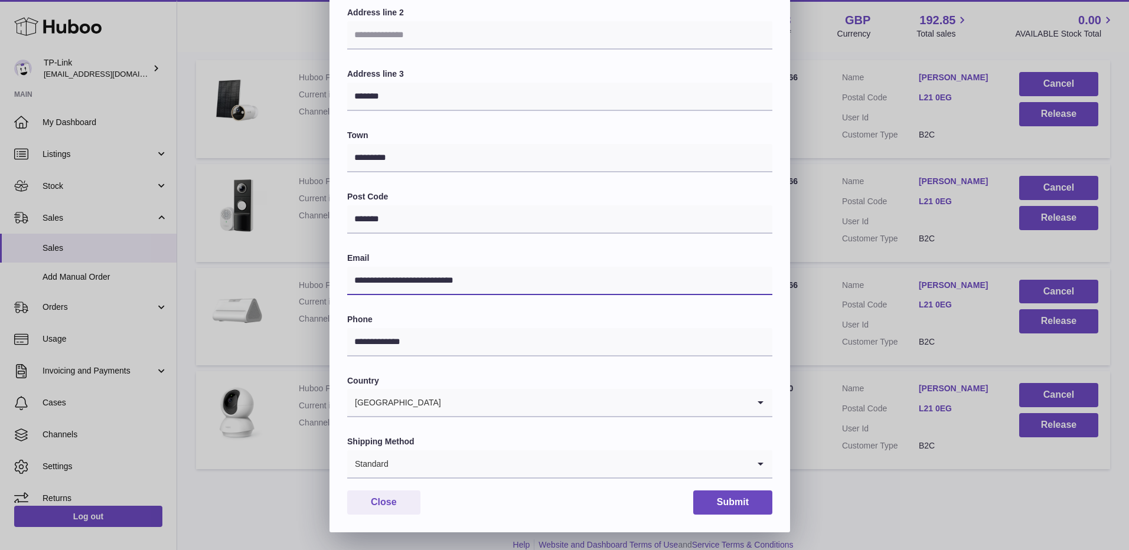
type input "**********"
click at [417, 468] on input "Search for option" at bounding box center [569, 463] width 360 height 27
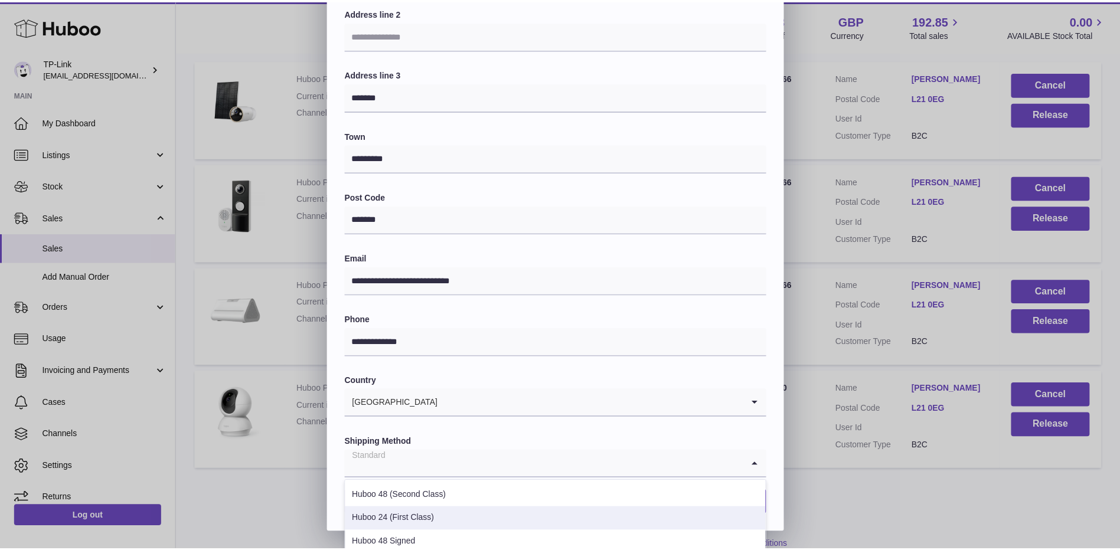
scroll to position [60, 0]
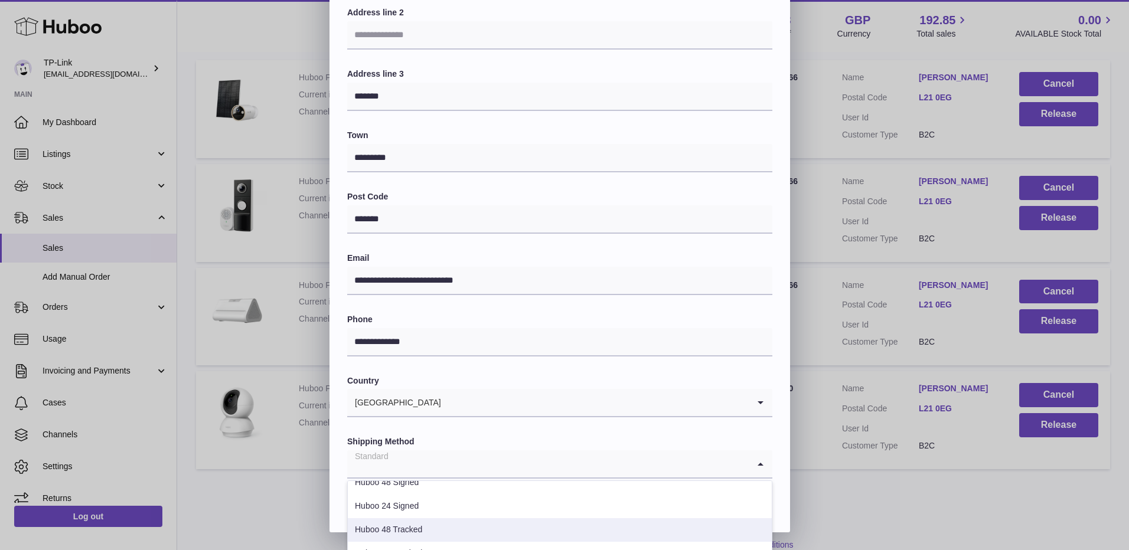
click at [420, 528] on li "Huboo 48 Tracked" at bounding box center [560, 530] width 424 height 24
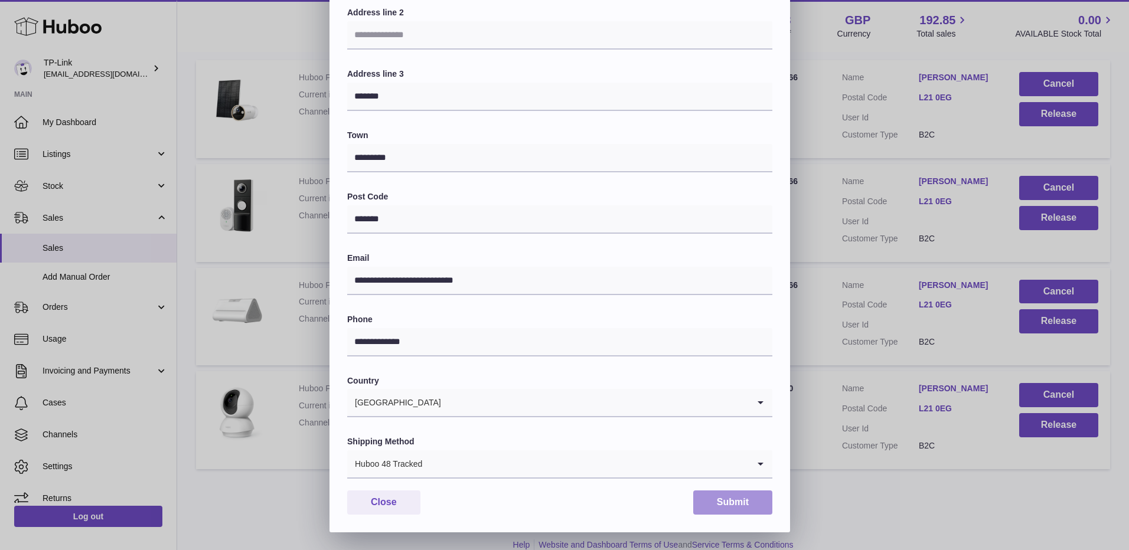
click at [713, 494] on button "Submit" at bounding box center [732, 503] width 79 height 24
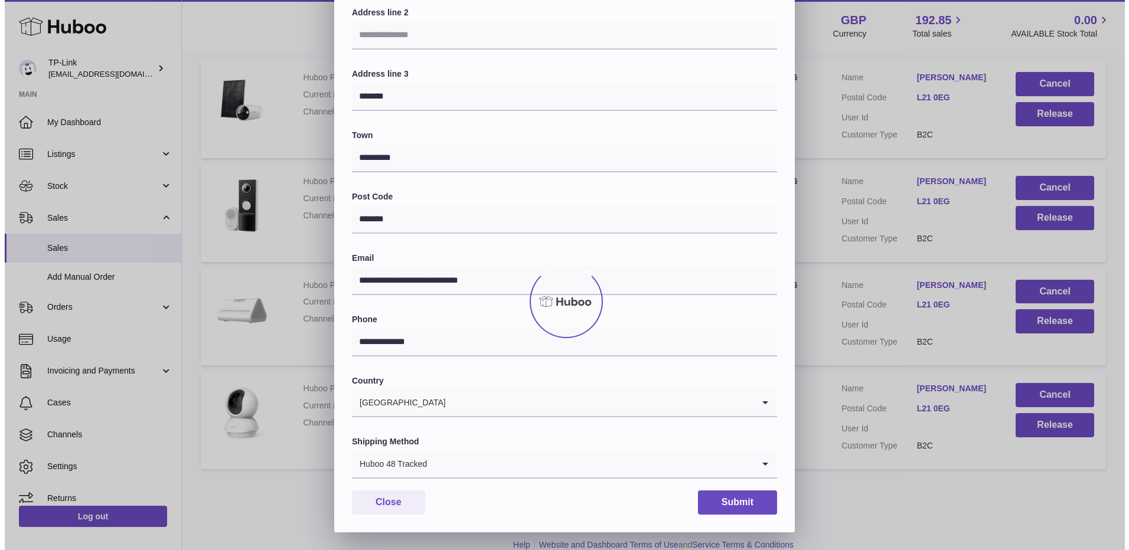
scroll to position [0, 0]
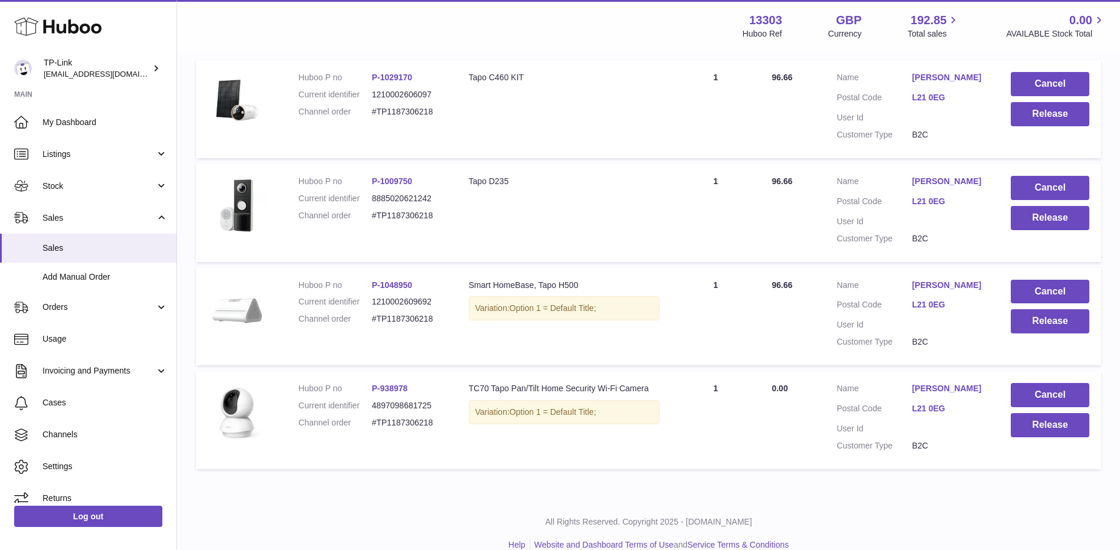
click at [919, 406] on link "L21 0EG" at bounding box center [950, 408] width 76 height 11
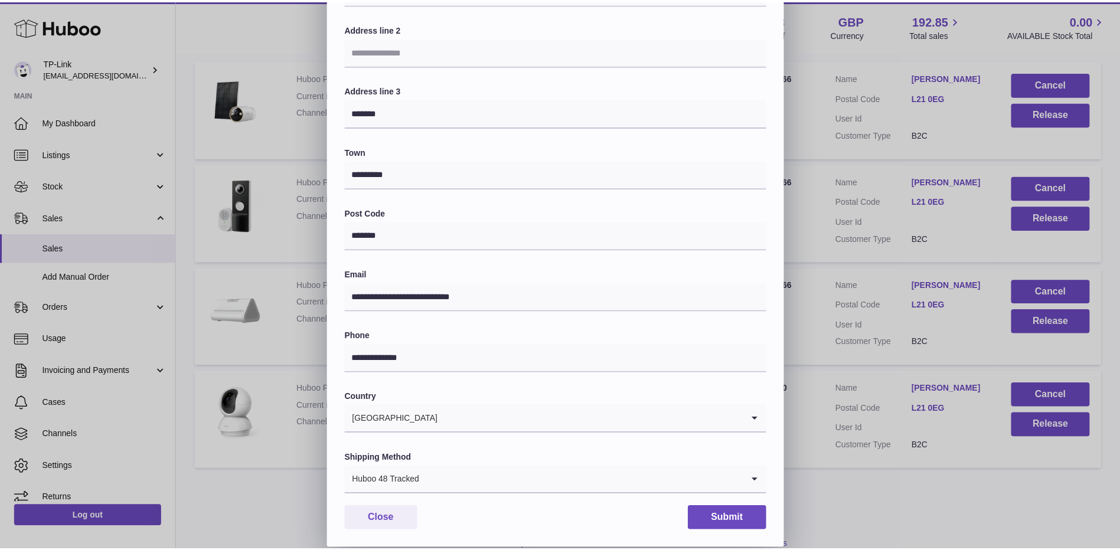
scroll to position [194, 0]
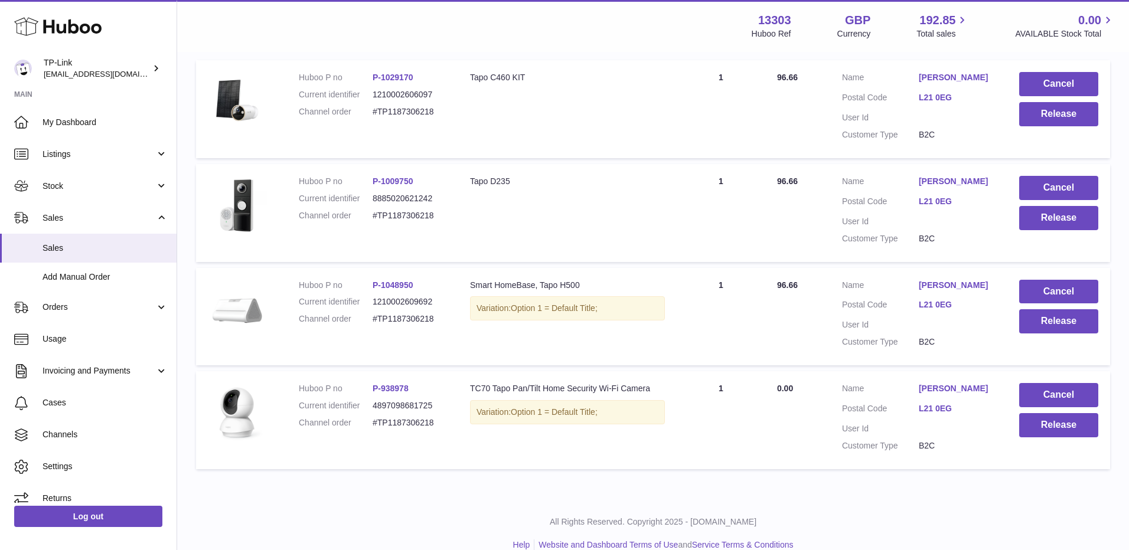
click at [919, 293] on div at bounding box center [564, 275] width 1129 height 550
click at [935, 285] on link "Peter Blair" at bounding box center [950, 285] width 76 height 11
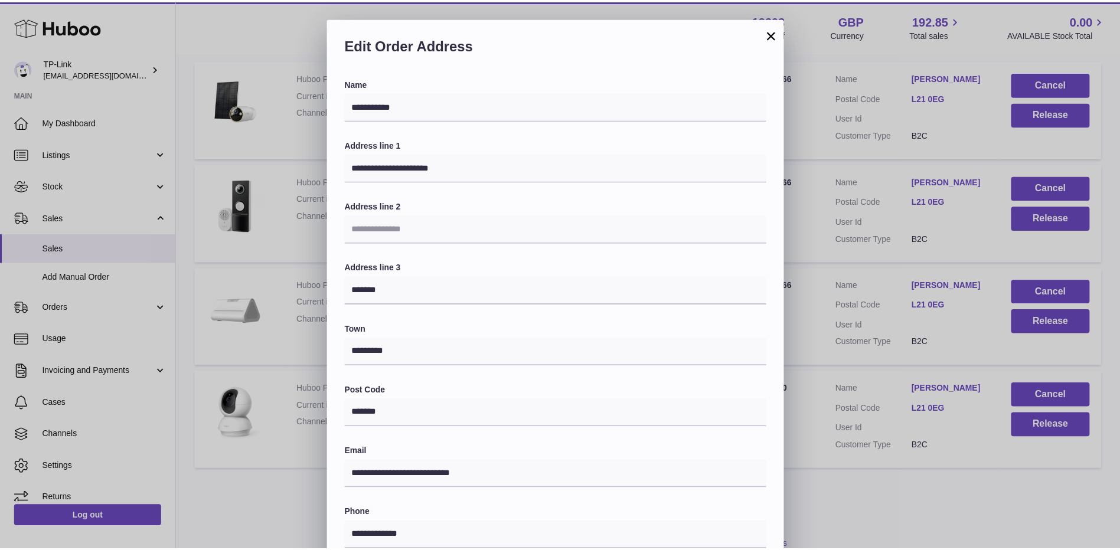
scroll to position [177, 0]
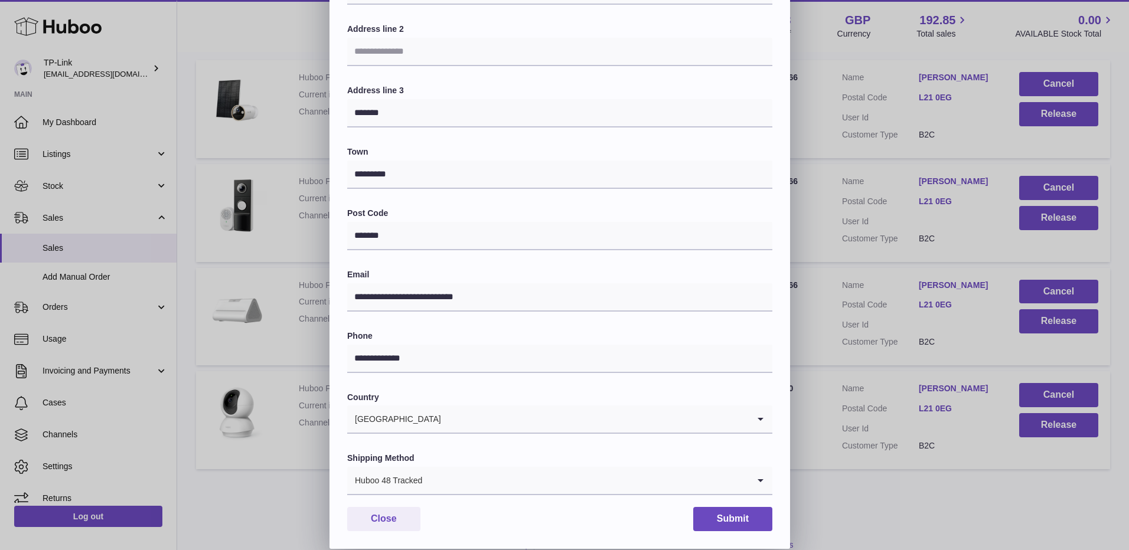
click at [942, 257] on div "**********" at bounding box center [564, 195] width 1129 height 708
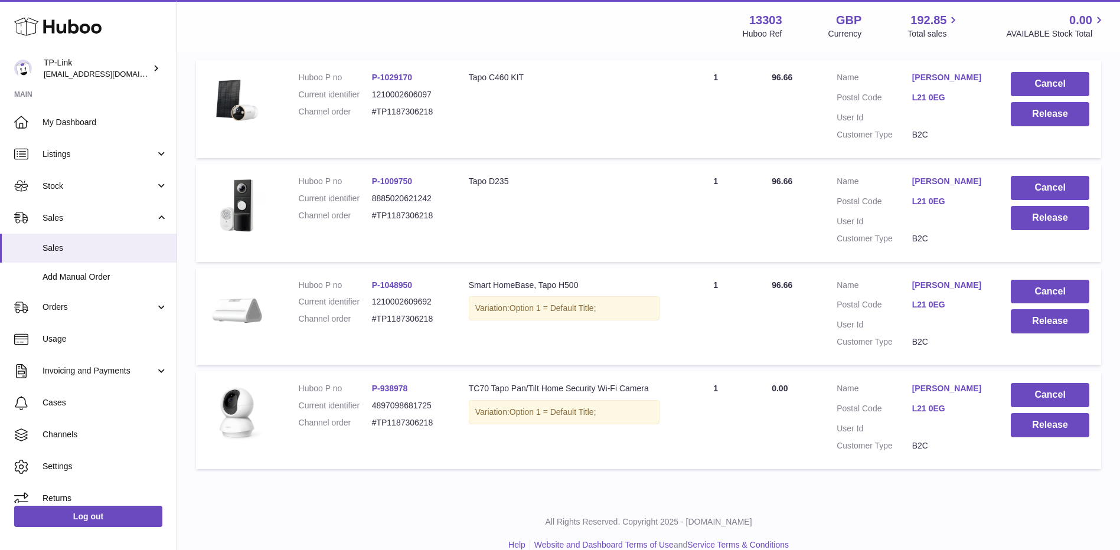
click at [927, 188] on dd "Peter Blair" at bounding box center [950, 183] width 76 height 14
click at [928, 181] on link "Peter Blair" at bounding box center [950, 181] width 76 height 11
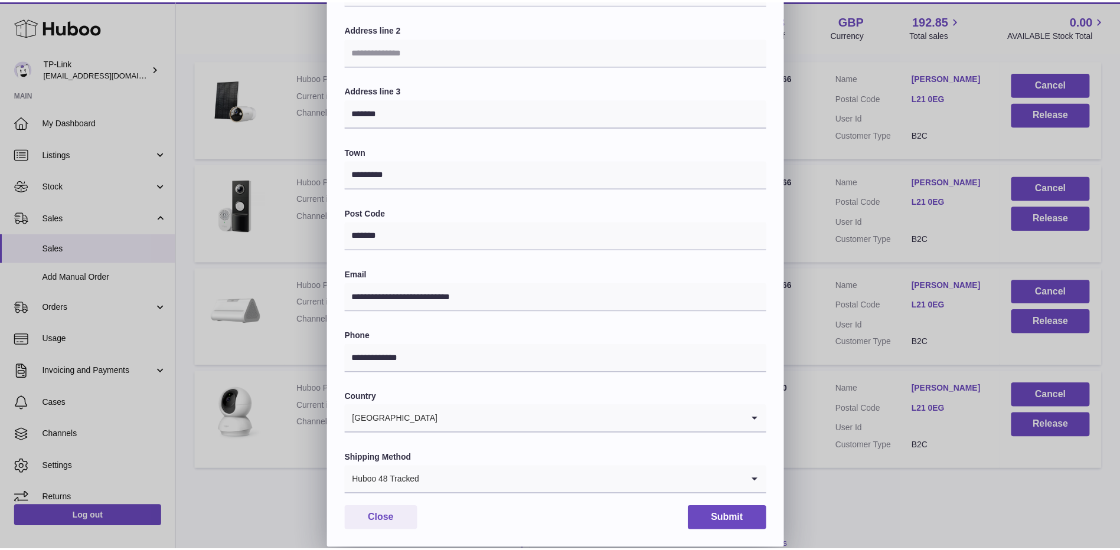
scroll to position [194, 0]
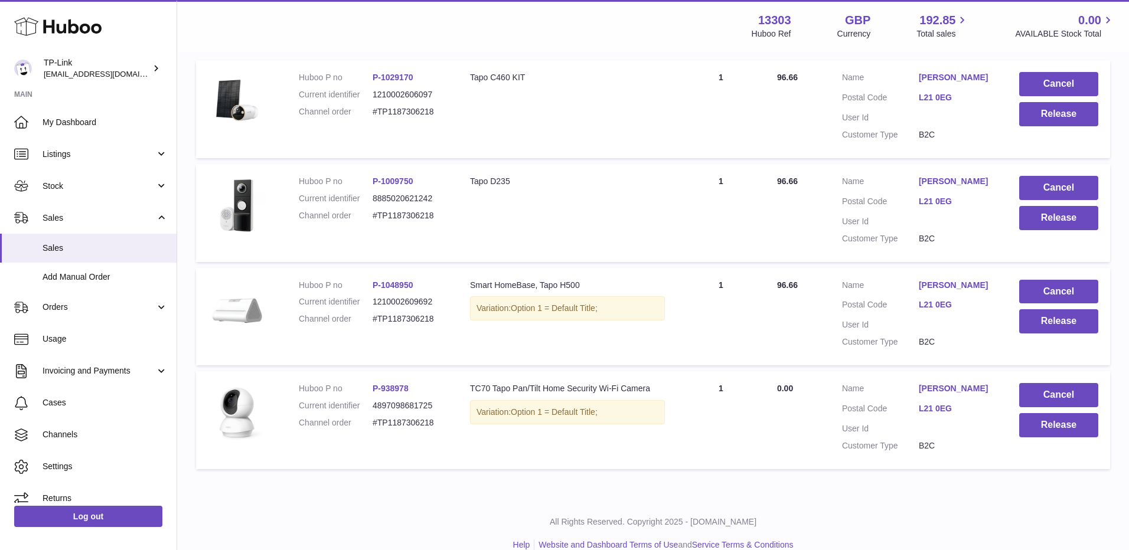
click at [873, 295] on div at bounding box center [564, 275] width 1129 height 550
click at [932, 102] on link "L21 0EG" at bounding box center [950, 97] width 76 height 11
click at [888, 214] on div "**********" at bounding box center [560, 178] width 1120 height 708
click at [878, 476] on div "**********" at bounding box center [648, 158] width 943 height 682
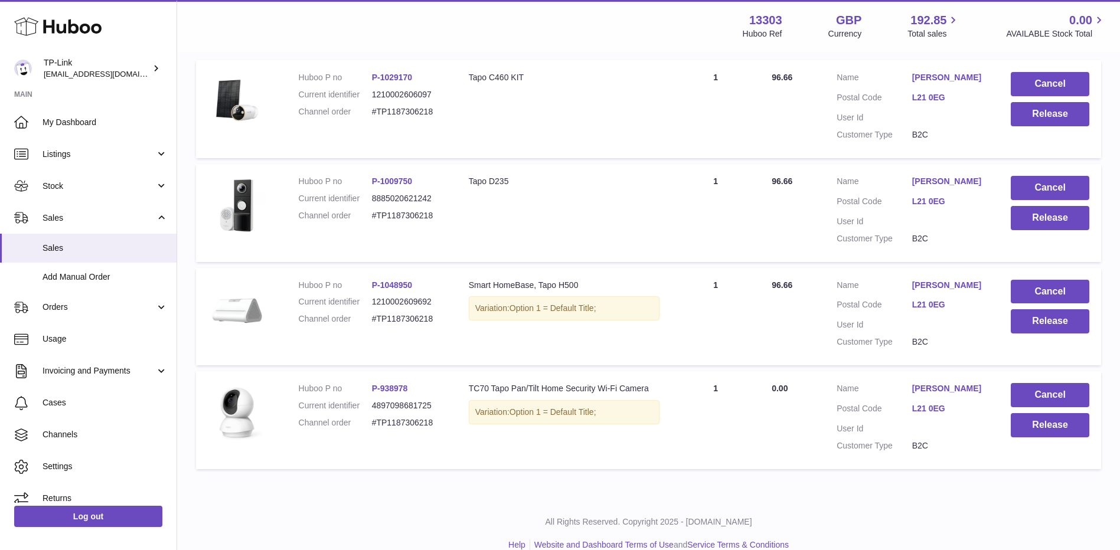
scroll to position [118, 0]
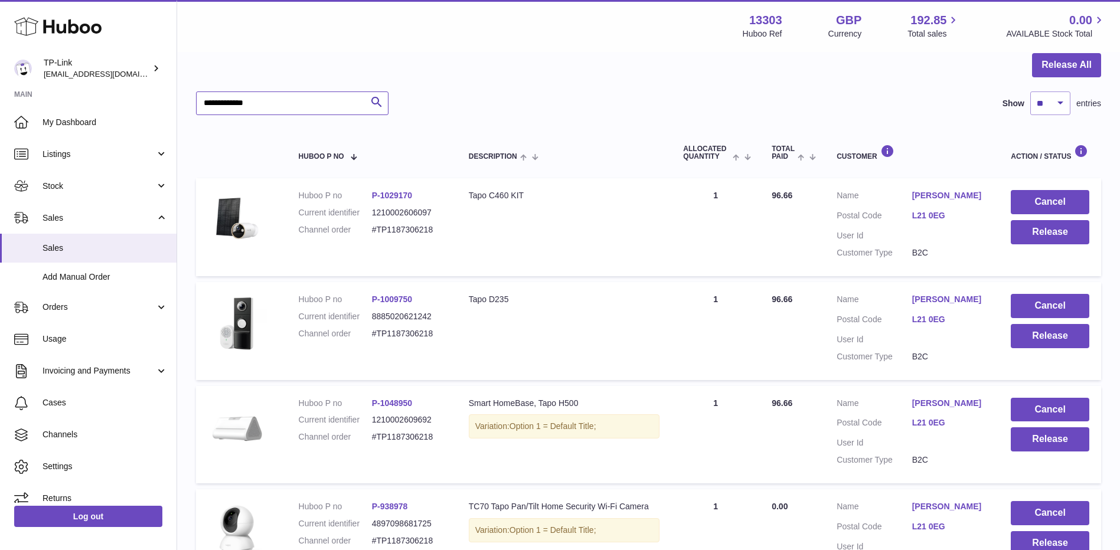
drag, startPoint x: 300, startPoint y: 101, endPoint x: 182, endPoint y: 95, distance: 118.2
click at [182, 95] on div "**********" at bounding box center [648, 276] width 943 height 682
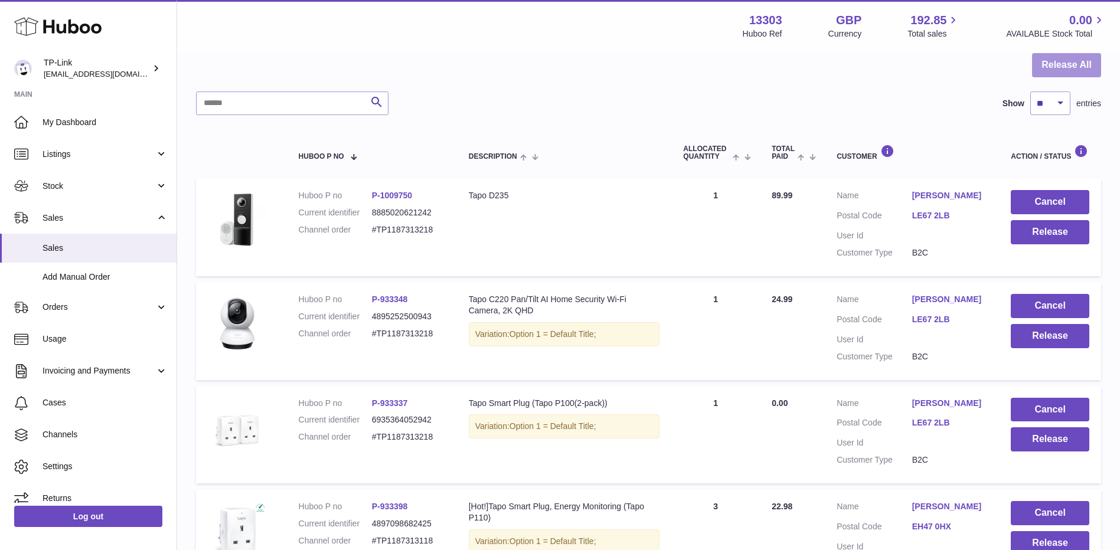
click at [1052, 62] on button "Release All" at bounding box center [1066, 65] width 69 height 24
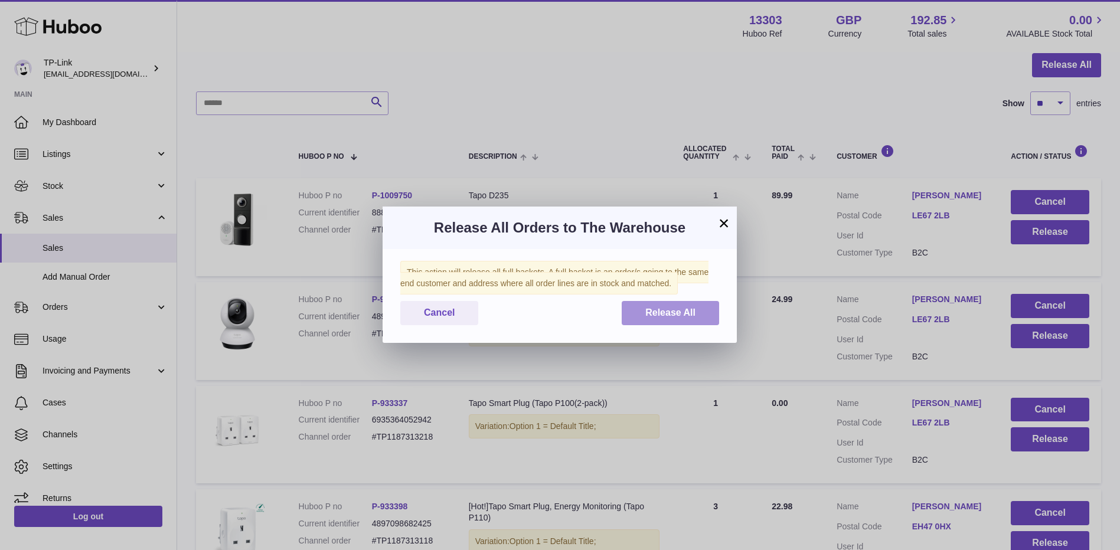
click at [655, 311] on span "Release All" at bounding box center [670, 313] width 50 height 10
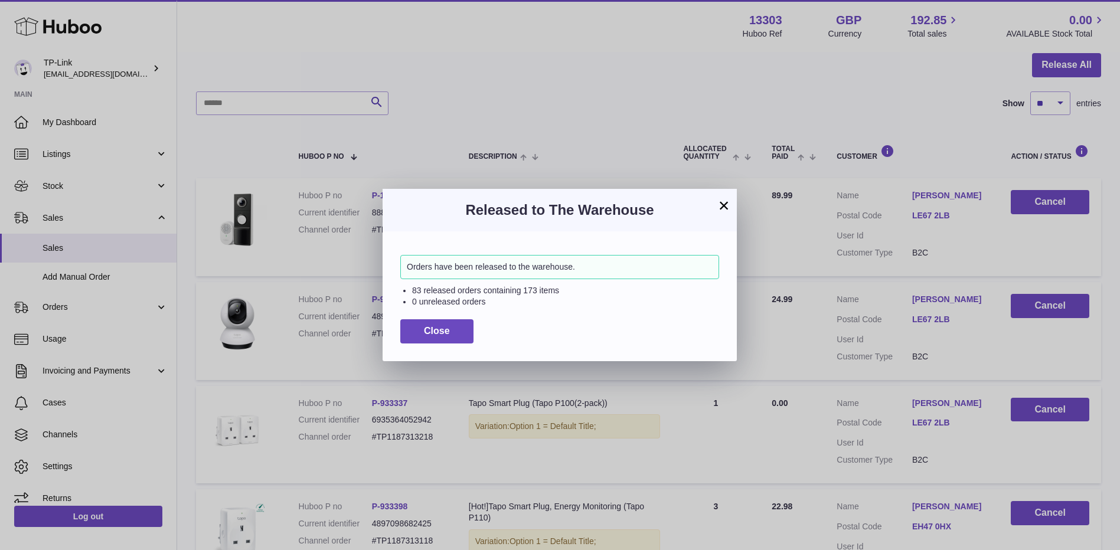
click at [724, 204] on button "×" at bounding box center [724, 205] width 14 height 14
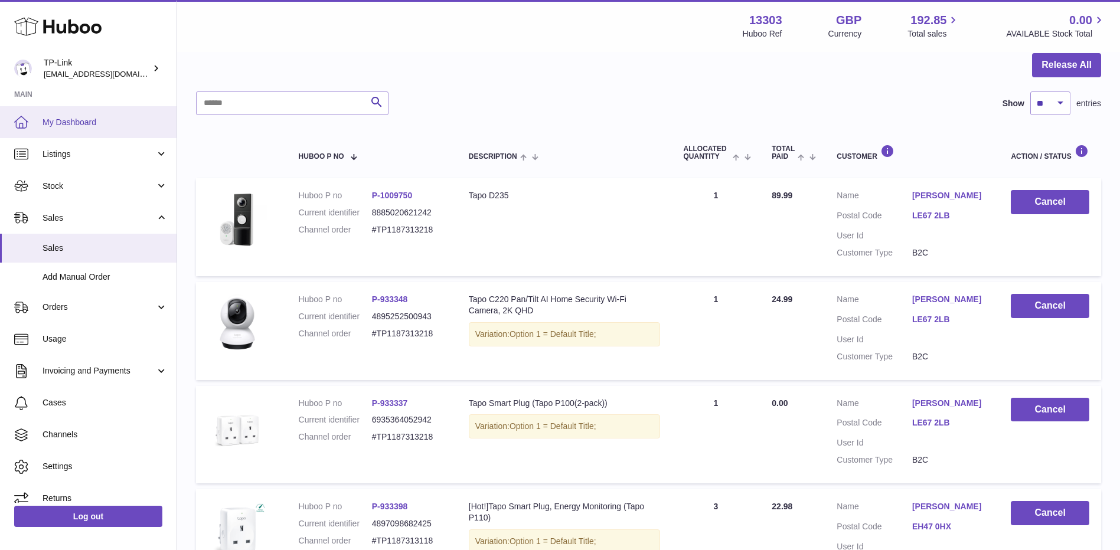
click at [129, 121] on span "My Dashboard" at bounding box center [105, 122] width 125 height 11
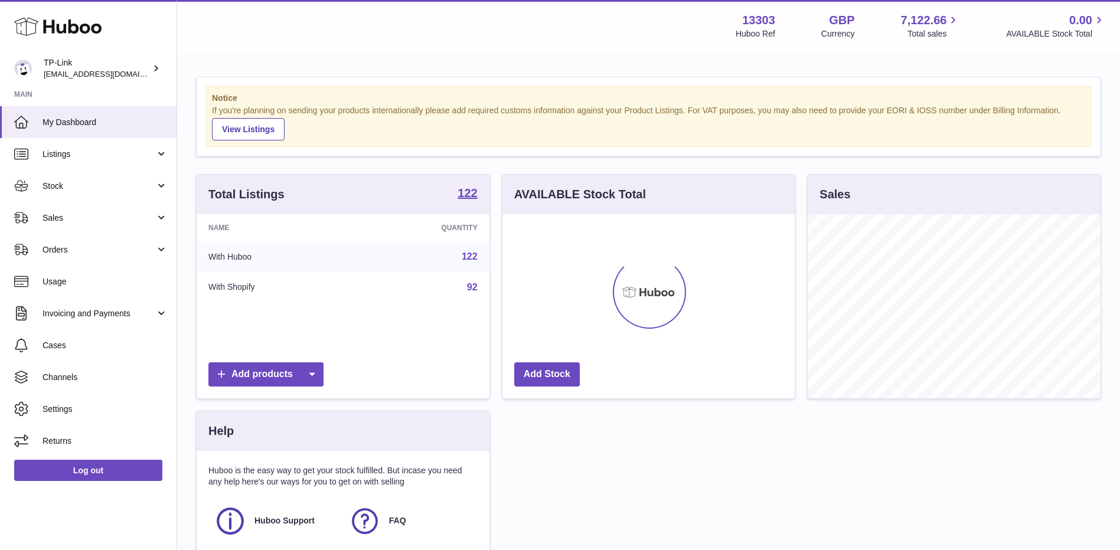
scroll to position [184, 292]
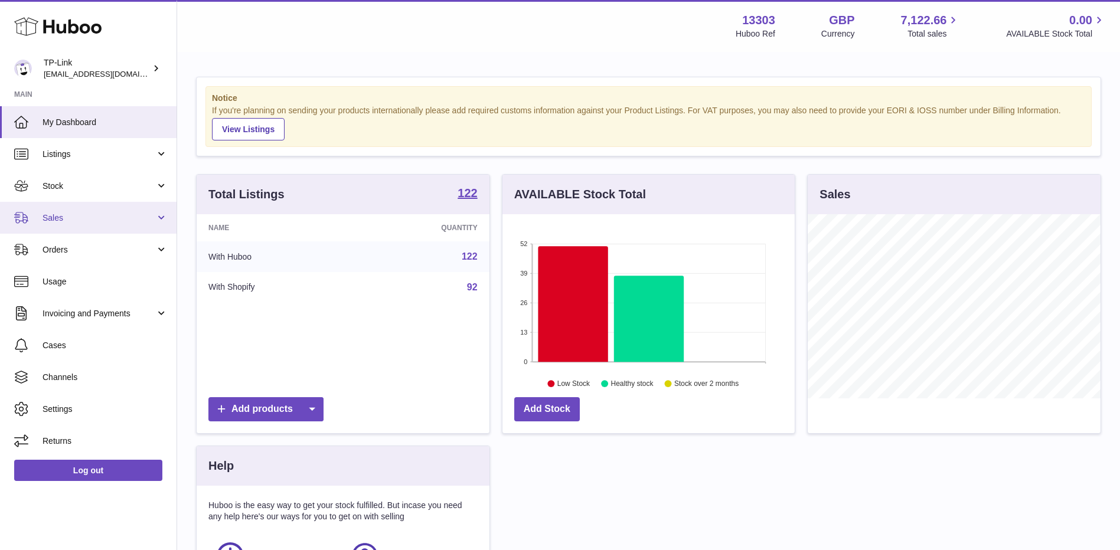
click at [100, 217] on span "Sales" at bounding box center [99, 218] width 113 height 11
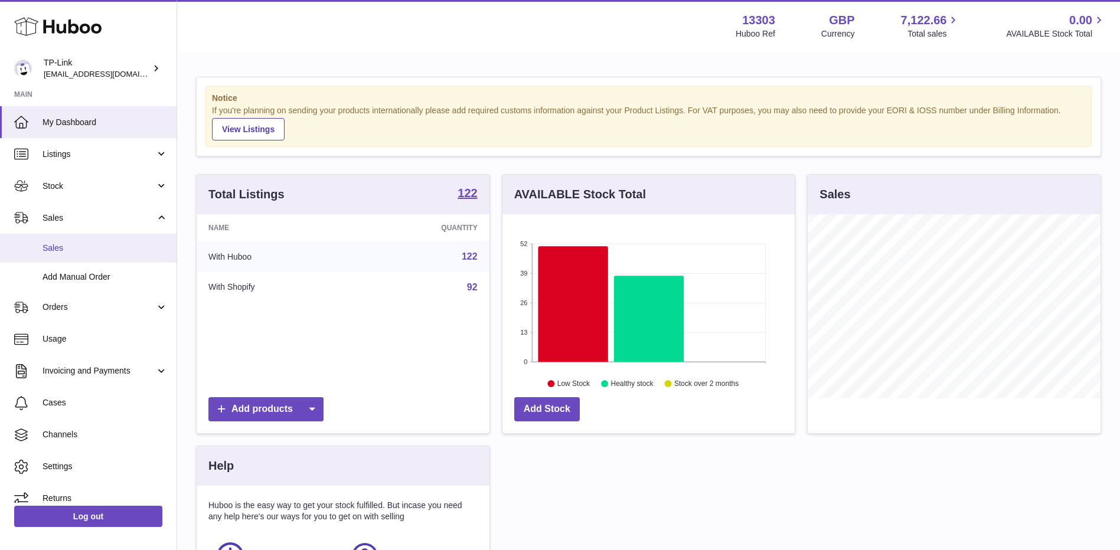
click at [85, 246] on span "Sales" at bounding box center [105, 248] width 125 height 11
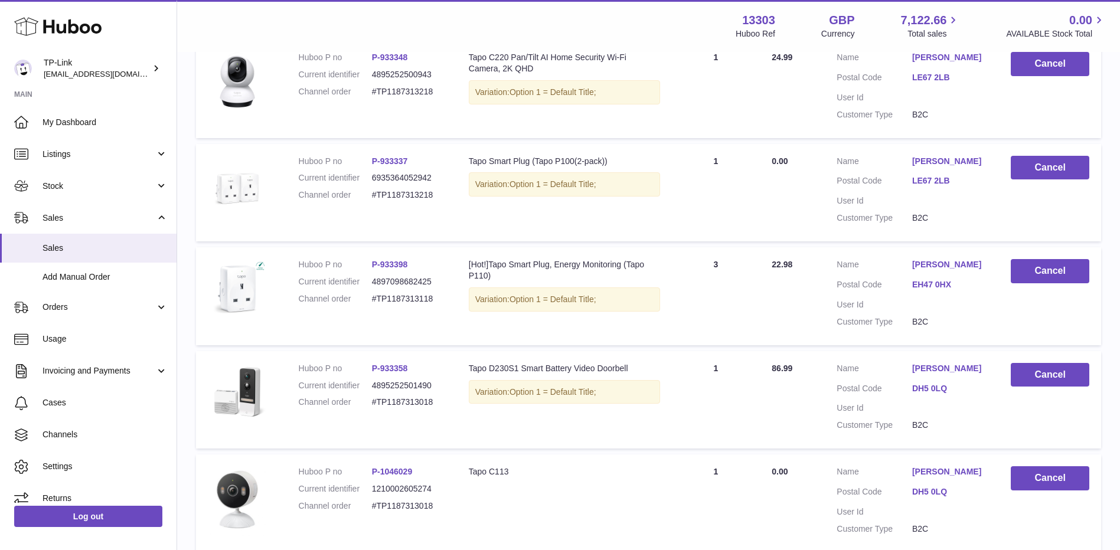
scroll to position [301, 0]
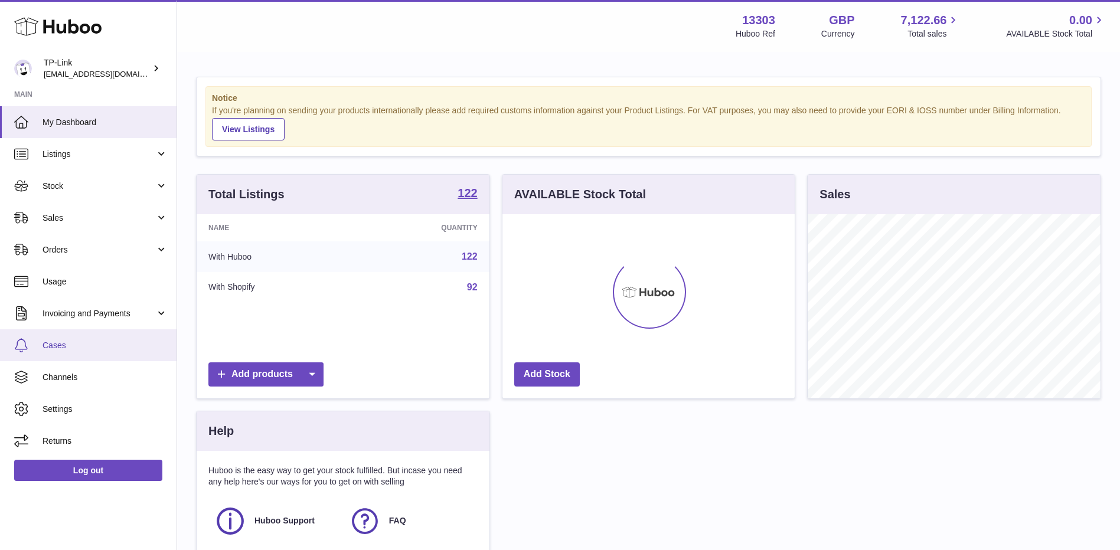
scroll to position [184, 292]
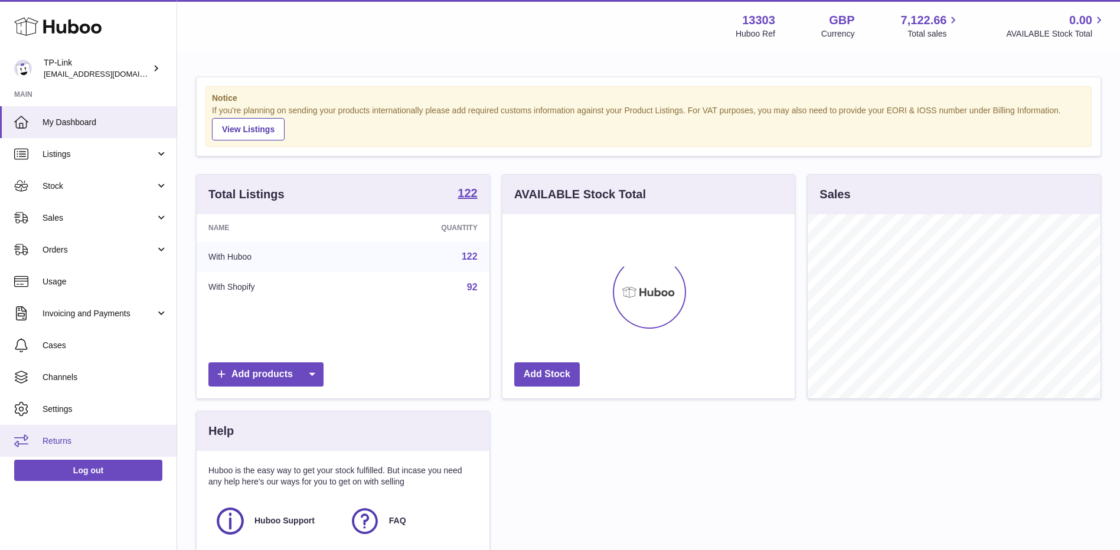
click at [70, 436] on span "Returns" at bounding box center [105, 441] width 125 height 11
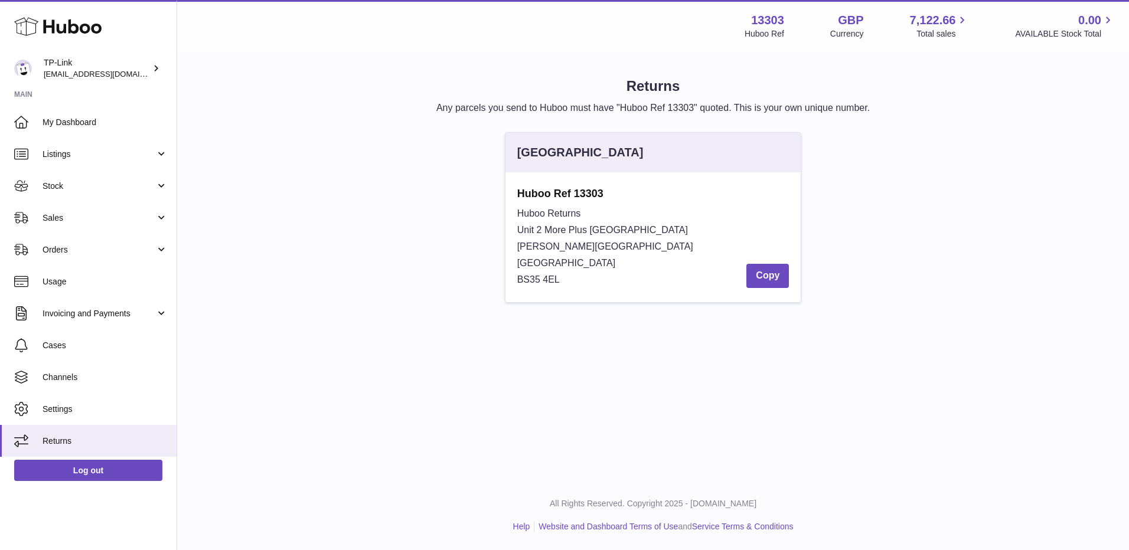
drag, startPoint x: 517, startPoint y: 192, endPoint x: 579, endPoint y: 275, distance: 103.8
click at [579, 275] on div "Huboo Ref 13303 Huboo Returns Unit 2 More Plus Central Park Hudson Ave Severn B…" at bounding box center [653, 238] width 272 height 102
copy div "Huboo Ref 13303 Huboo Returns Unit 2 More Plus Central Park Hudson Ave Severn B…"
